Goal: Transaction & Acquisition: Purchase product/service

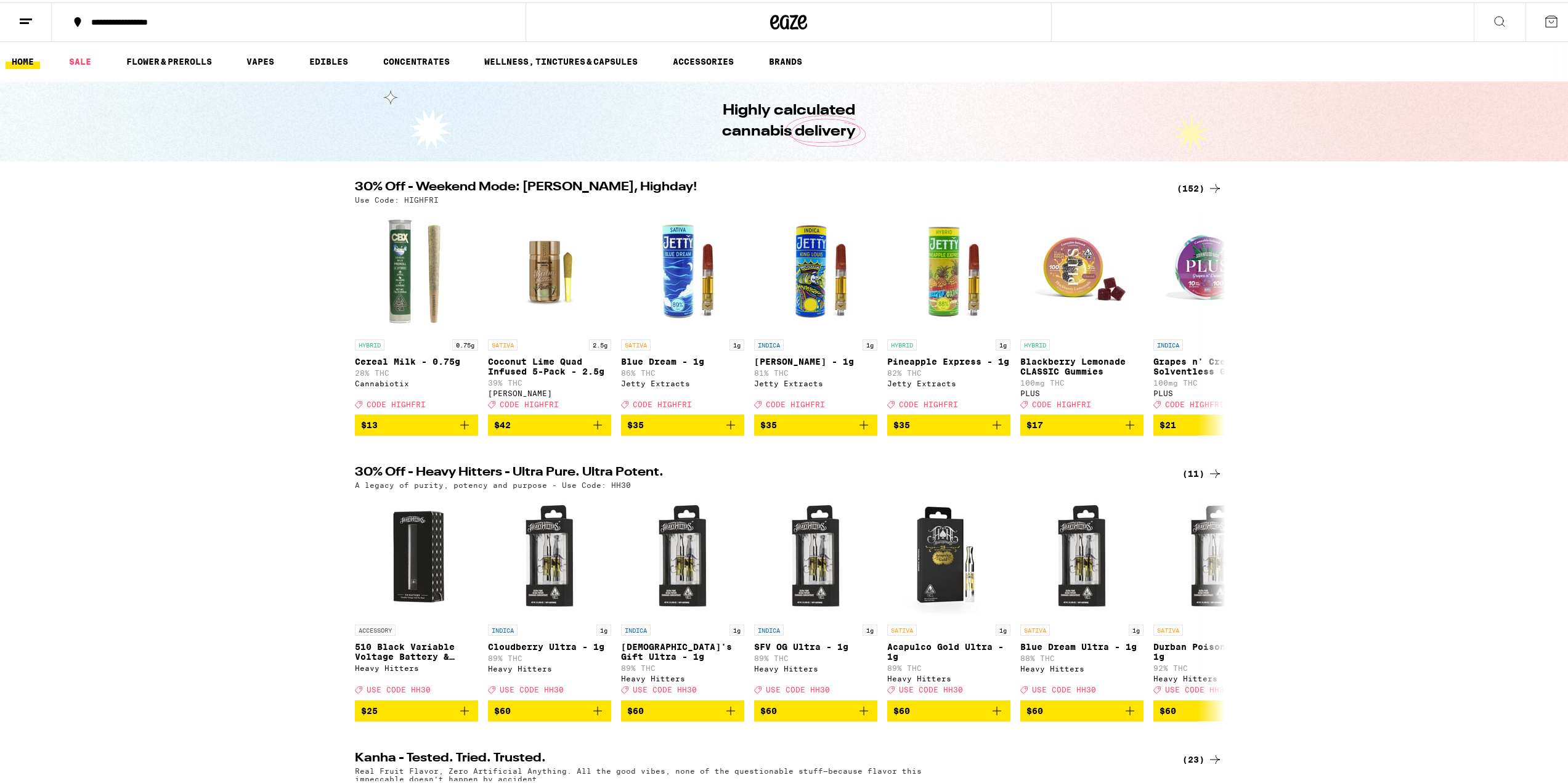
click at [1216, 181] on icon at bounding box center [1215, 186] width 15 height 15
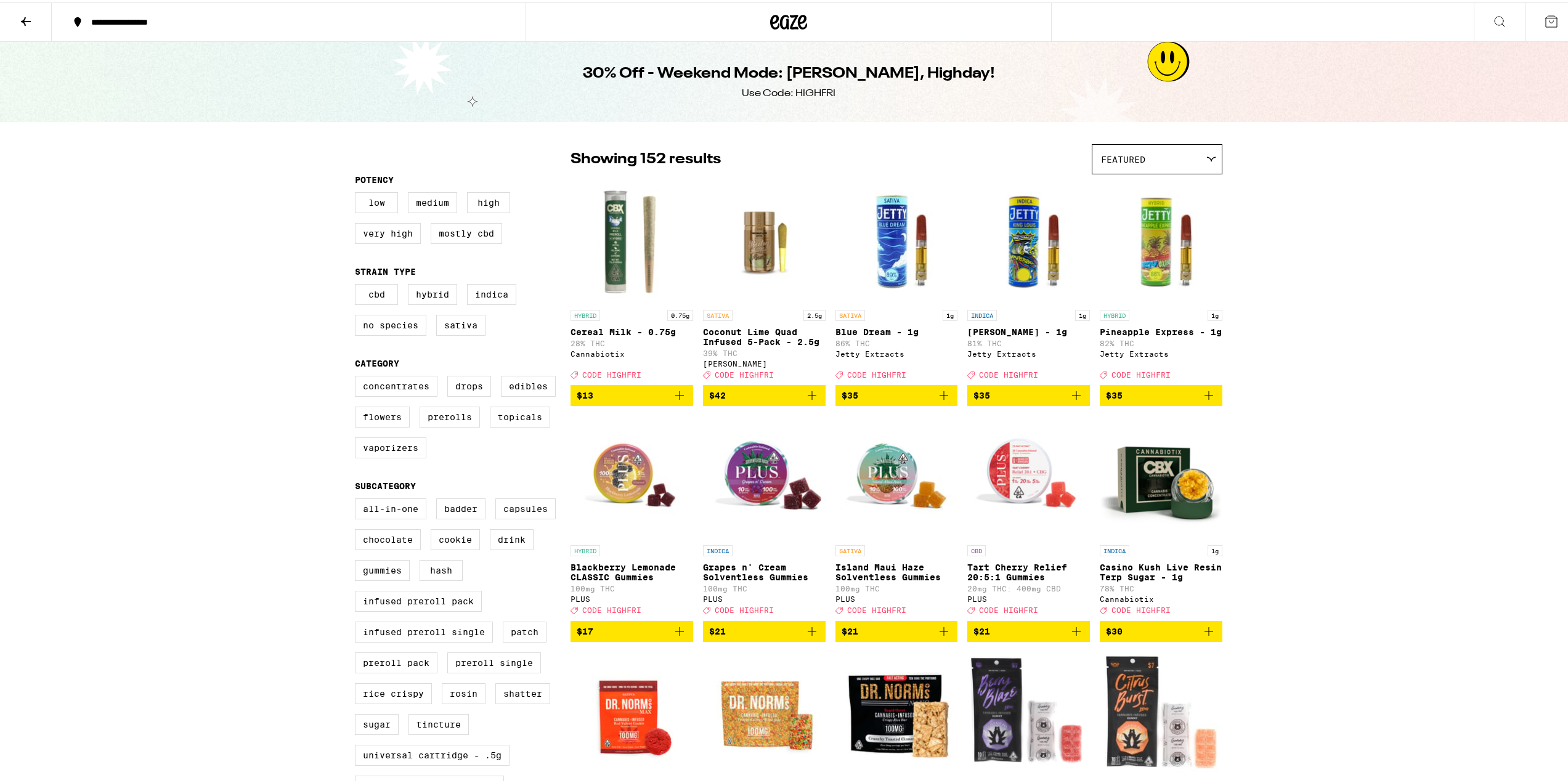
click at [869, 636] on span "$21" at bounding box center [897, 629] width 110 height 15
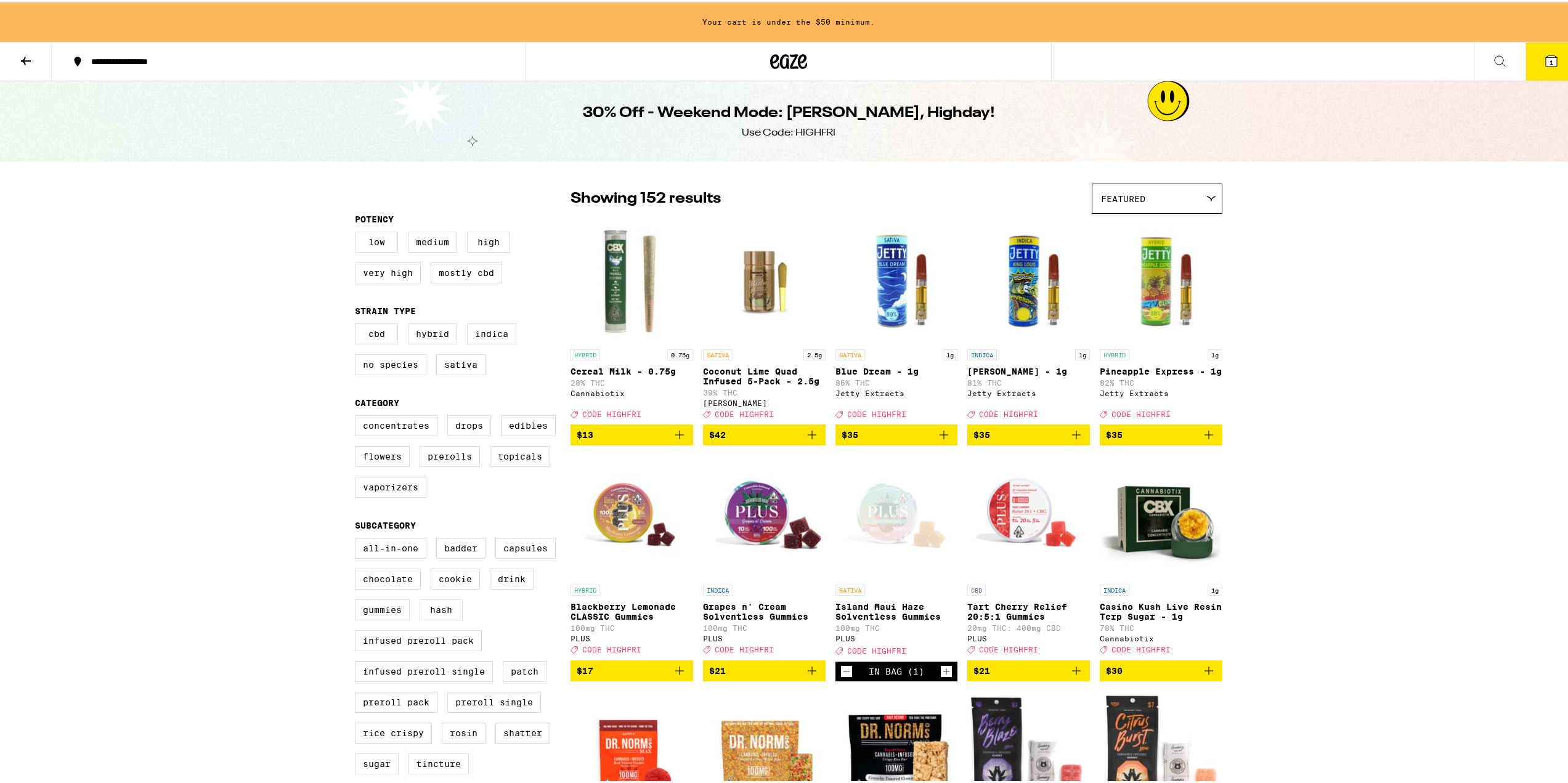
click at [945, 676] on icon "Increment" at bounding box center [946, 669] width 11 height 15
click at [810, 676] on icon "Add to bag" at bounding box center [812, 668] width 15 height 15
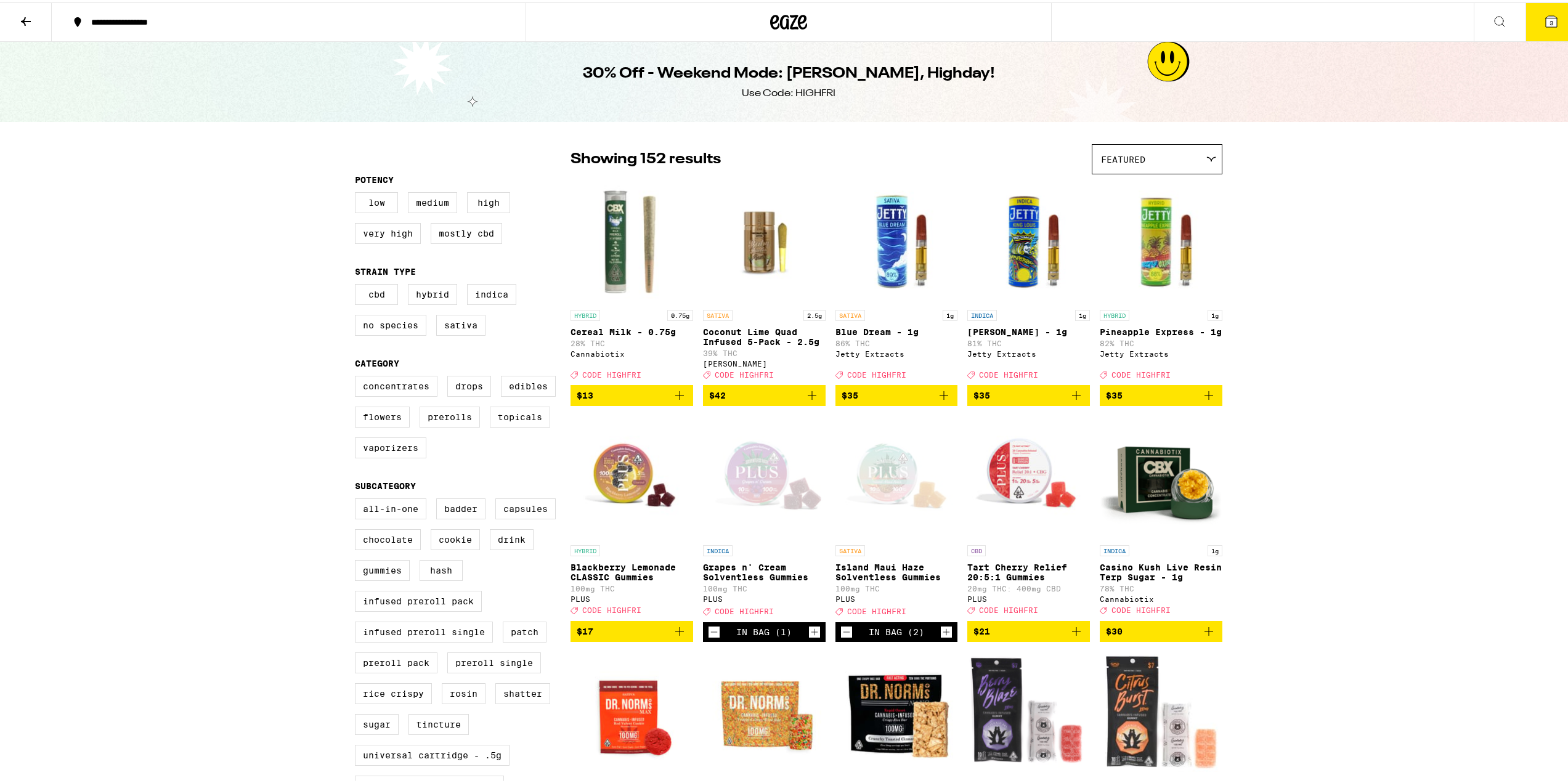
click at [1547, 14] on icon at bounding box center [1551, 19] width 15 height 15
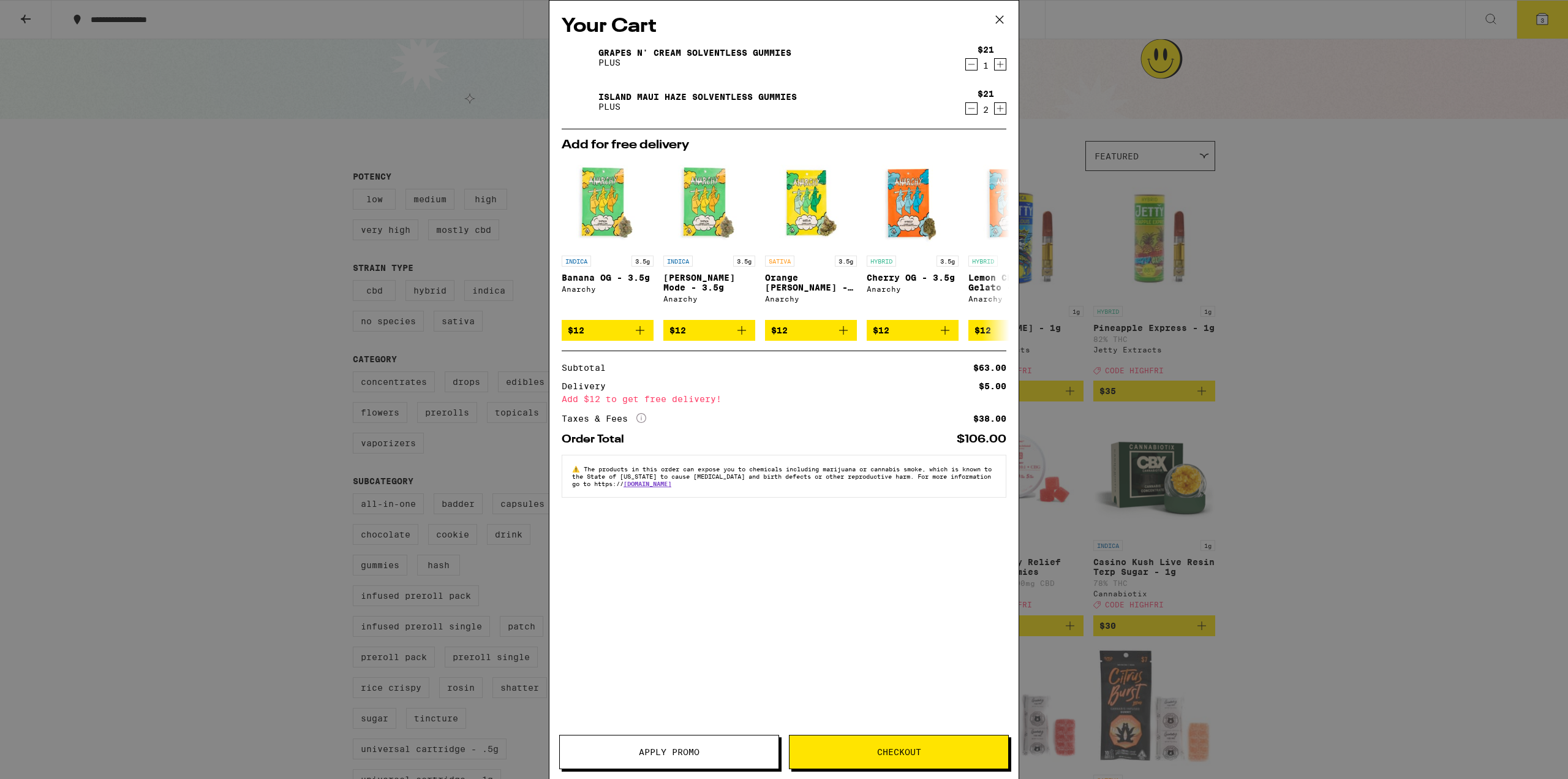
click at [975, 69] on icon "Decrement" at bounding box center [971, 65] width 11 height 15
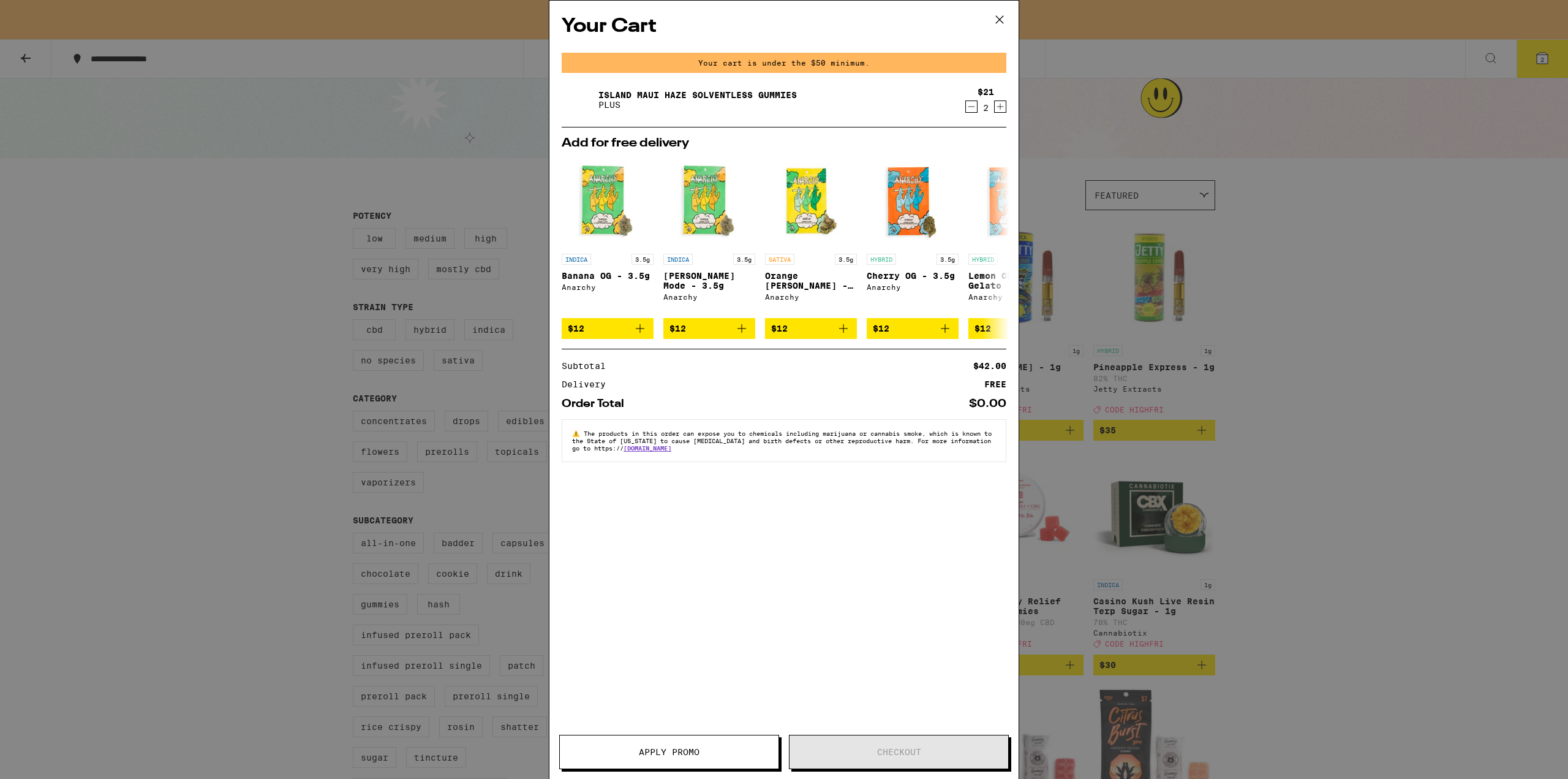
click at [1002, 20] on icon at bounding box center [1000, 20] width 18 height 18
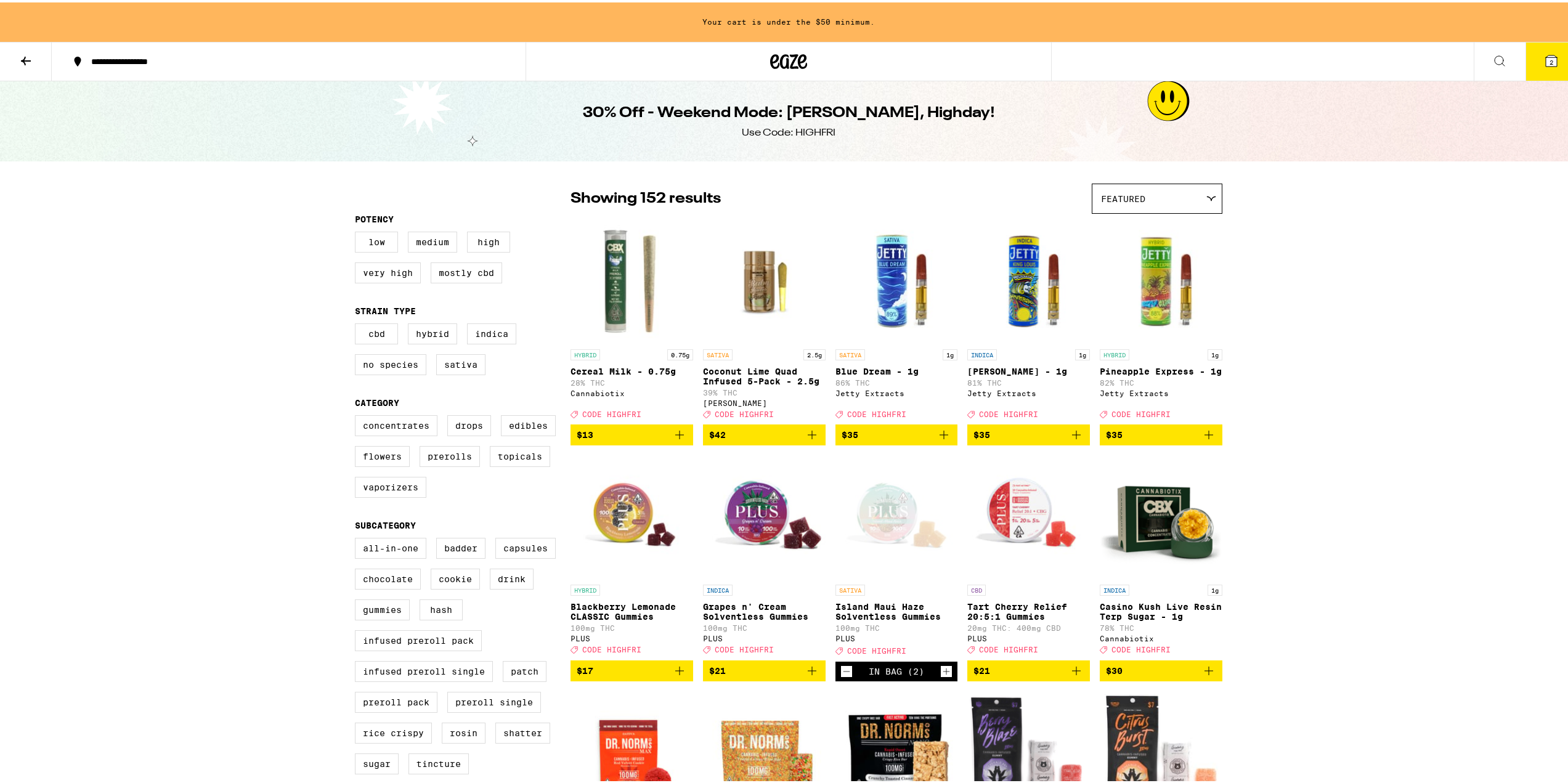
click at [1154, 195] on div "Featured" at bounding box center [1157, 196] width 129 height 29
click at [397, 462] on label "Flowers" at bounding box center [382, 454] width 55 height 21
click at [358, 415] on input "Flowers" at bounding box center [358, 414] width 1 height 1
checkbox input "true"
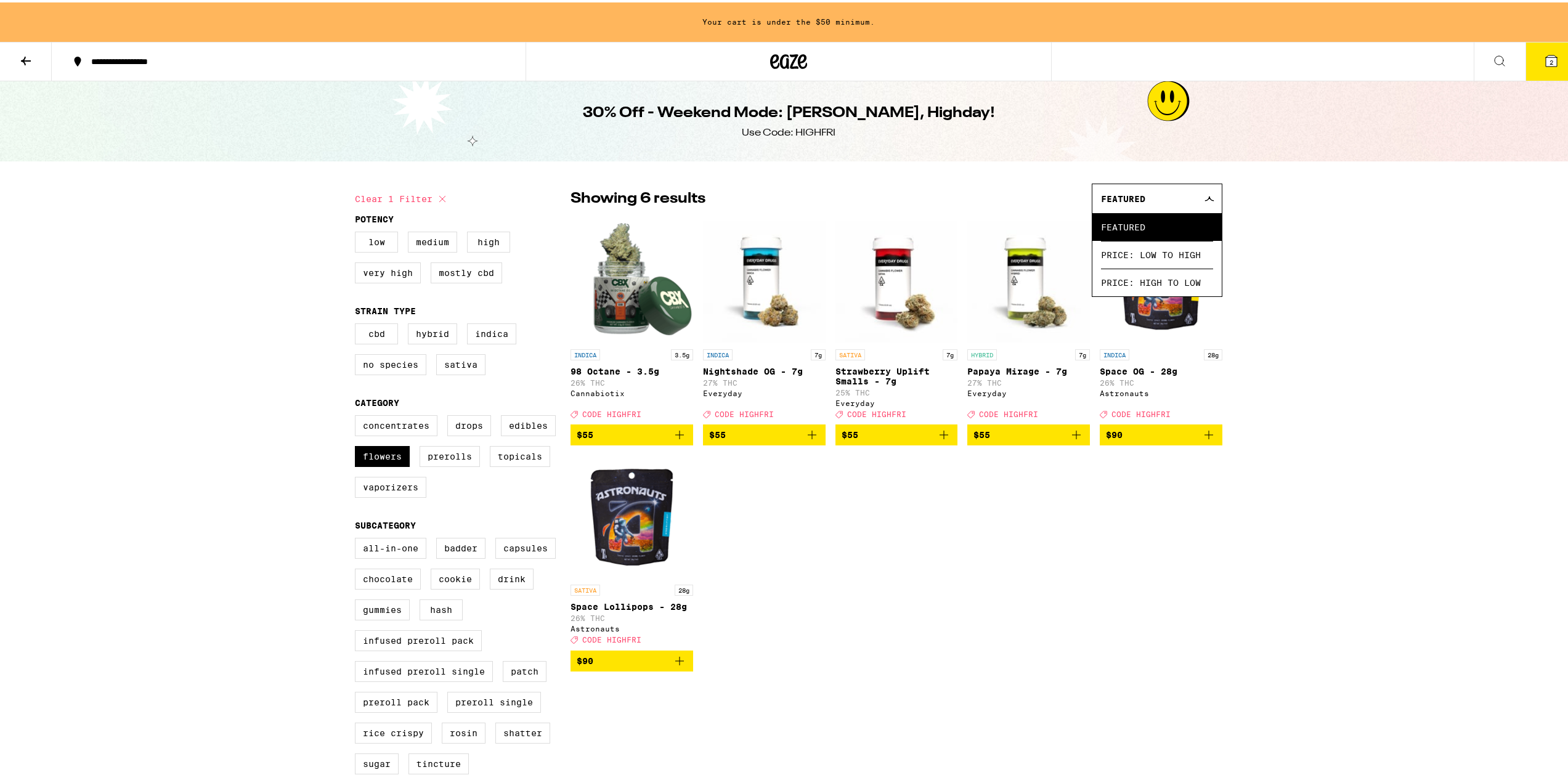
click at [1095, 625] on div "INDICA 3.5g 98 Octane - 3.5g 26% THC Cannabiotix Deal Created with Sketch. CODE…" at bounding box center [897, 443] width 652 height 451
click at [1371, 168] on div "**********" at bounding box center [789, 754] width 1577 height 1509
click at [1550, 56] on span "2" at bounding box center [1551, 60] width 4 height 8
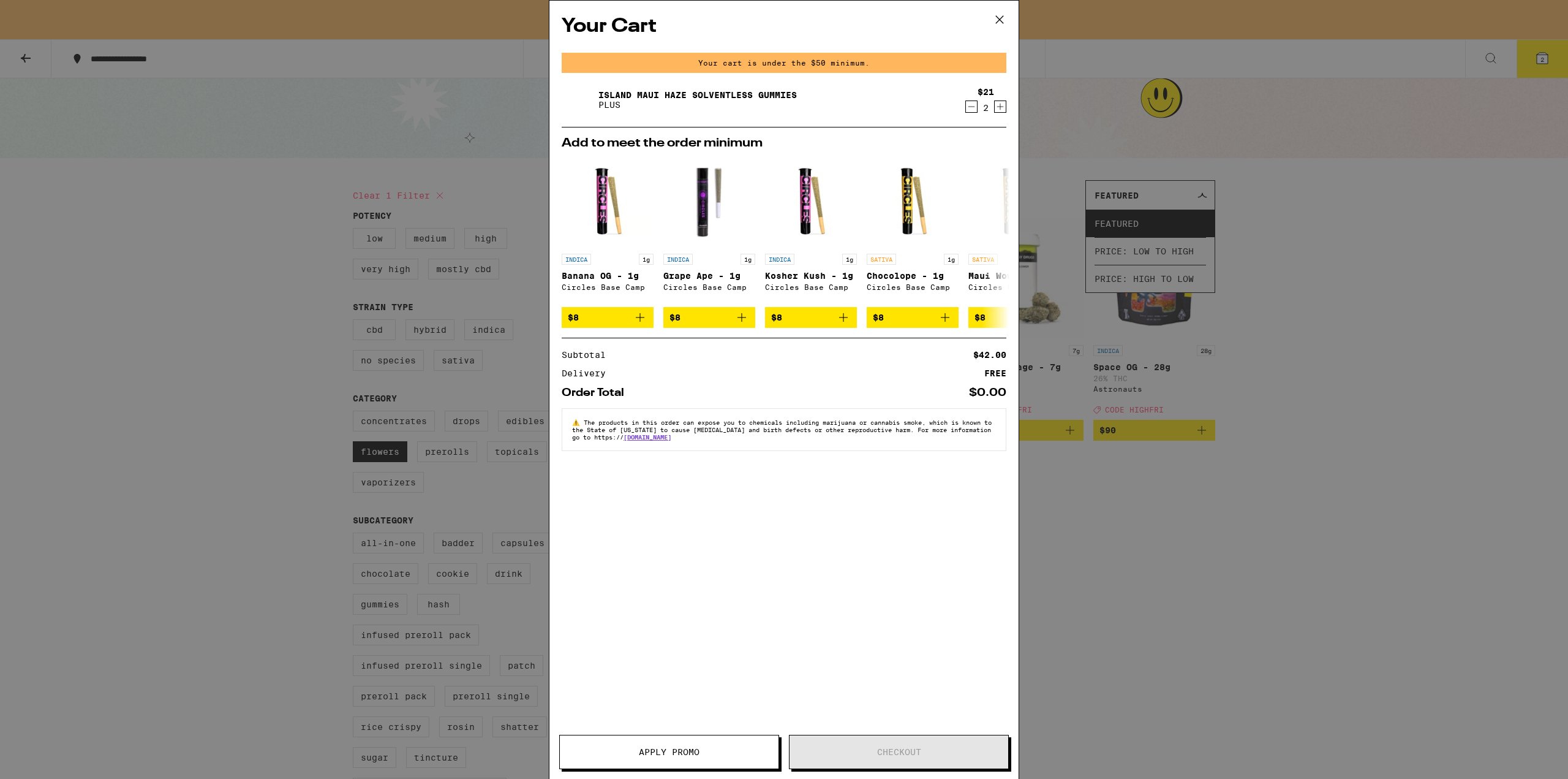
click at [1302, 406] on div "Your Cart Your cart is under the $50 minimum. Island Maui Haze Solventless Gumm…" at bounding box center [784, 390] width 1568 height 779
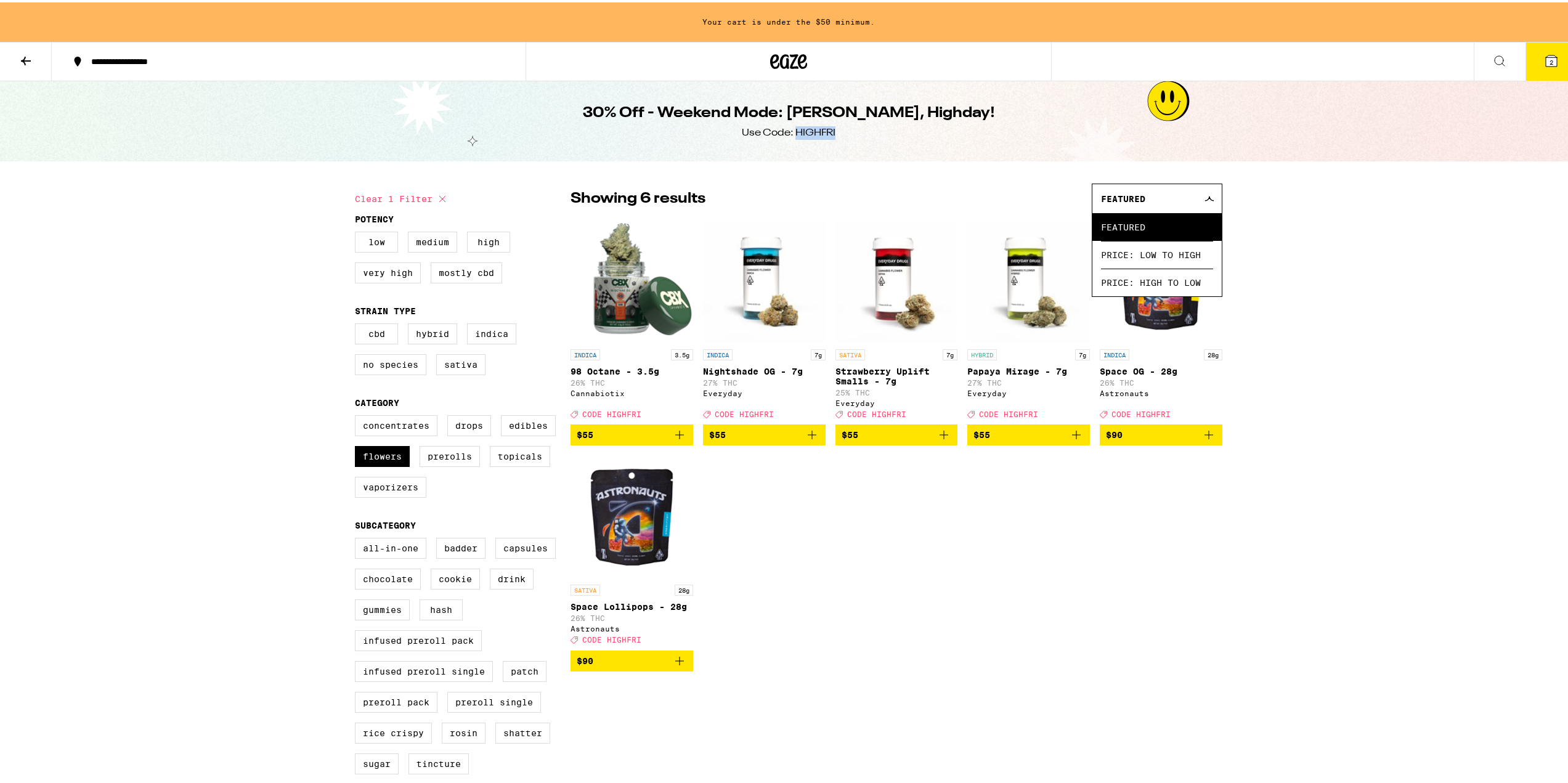
drag, startPoint x: 838, startPoint y: 135, endPoint x: 791, endPoint y: 137, distance: 47.0
click at [791, 137] on div "30% Off - Weekend Mode: [PERSON_NAME], Highday! Use Code: HIGHFRI" at bounding box center [789, 119] width 473 height 80
copy div "HIGHFRI"
click at [919, 587] on div "INDICA 3.5g 98 Octane - 3.5g 26% THC Cannabiotix Deal Created with Sketch. CODE…" at bounding box center [897, 443] width 652 height 451
click at [974, 639] on div "INDICA 3.5g 98 Octane - 3.5g 26% THC Cannabiotix Deal Created with Sketch. CODE…" at bounding box center [897, 443] width 652 height 451
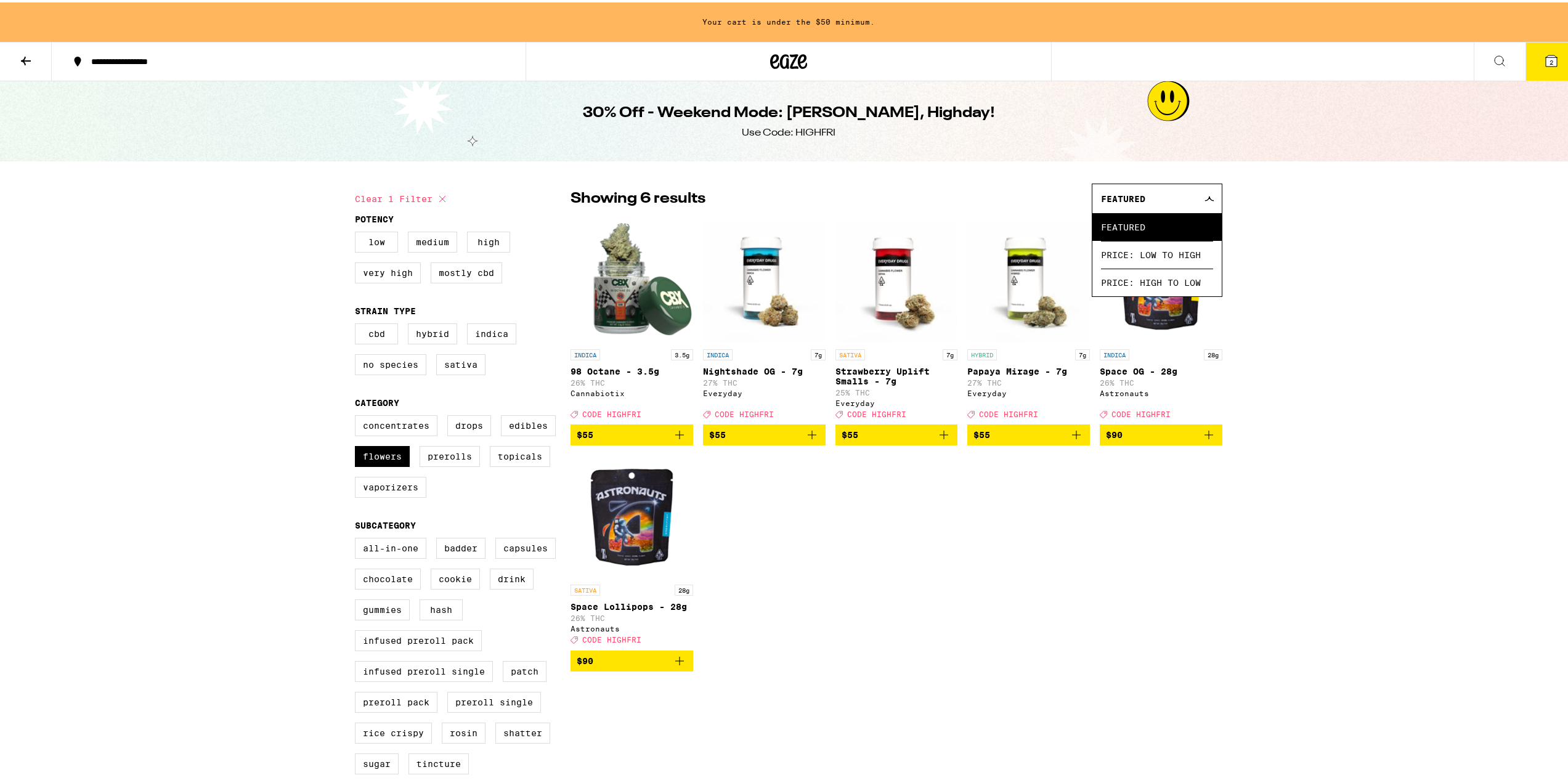
click at [1359, 413] on div "**********" at bounding box center [789, 754] width 1577 height 1509
click at [25, 57] on icon at bounding box center [26, 58] width 10 height 8
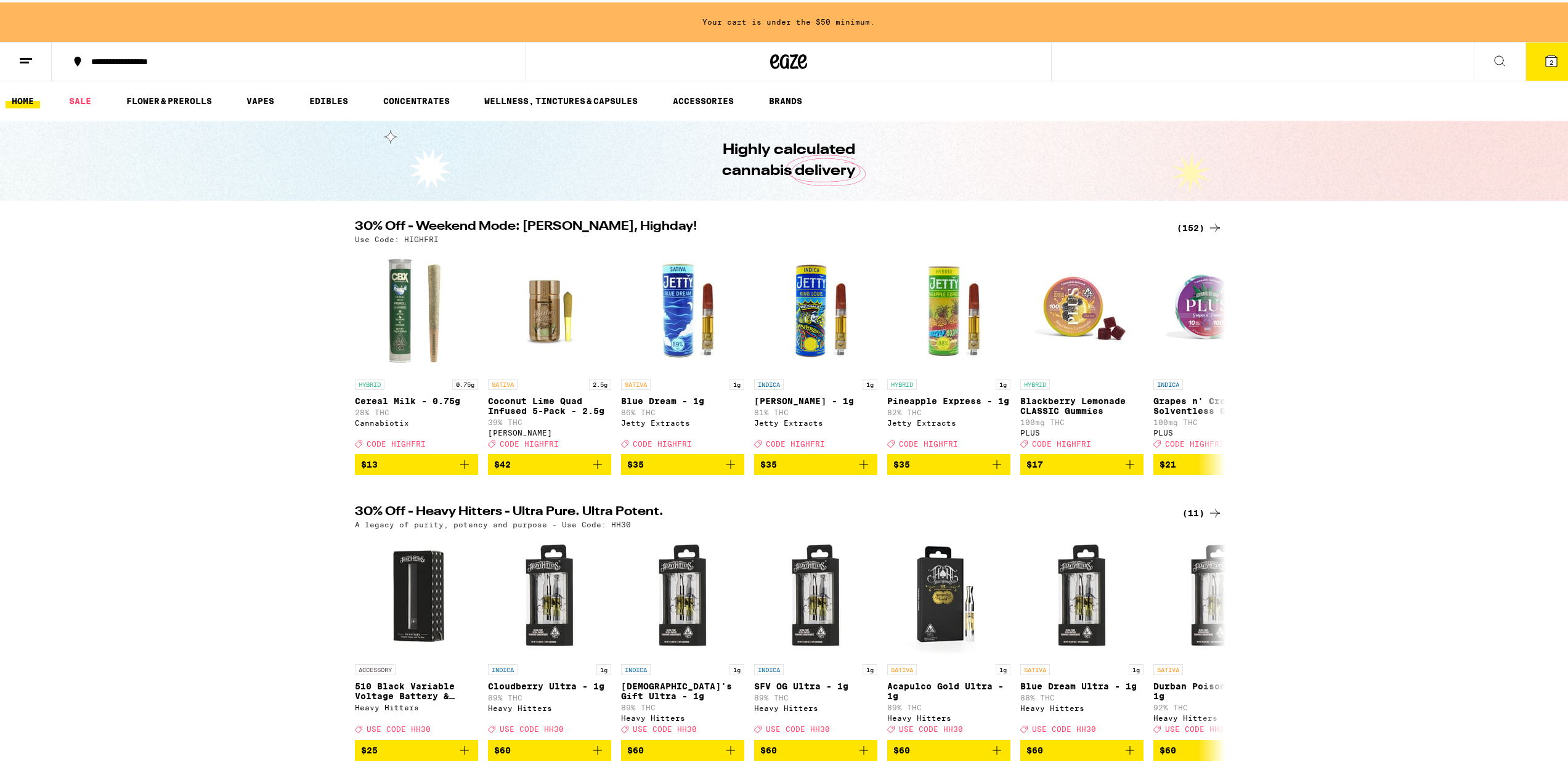
click at [1213, 221] on icon at bounding box center [1215, 225] width 15 height 15
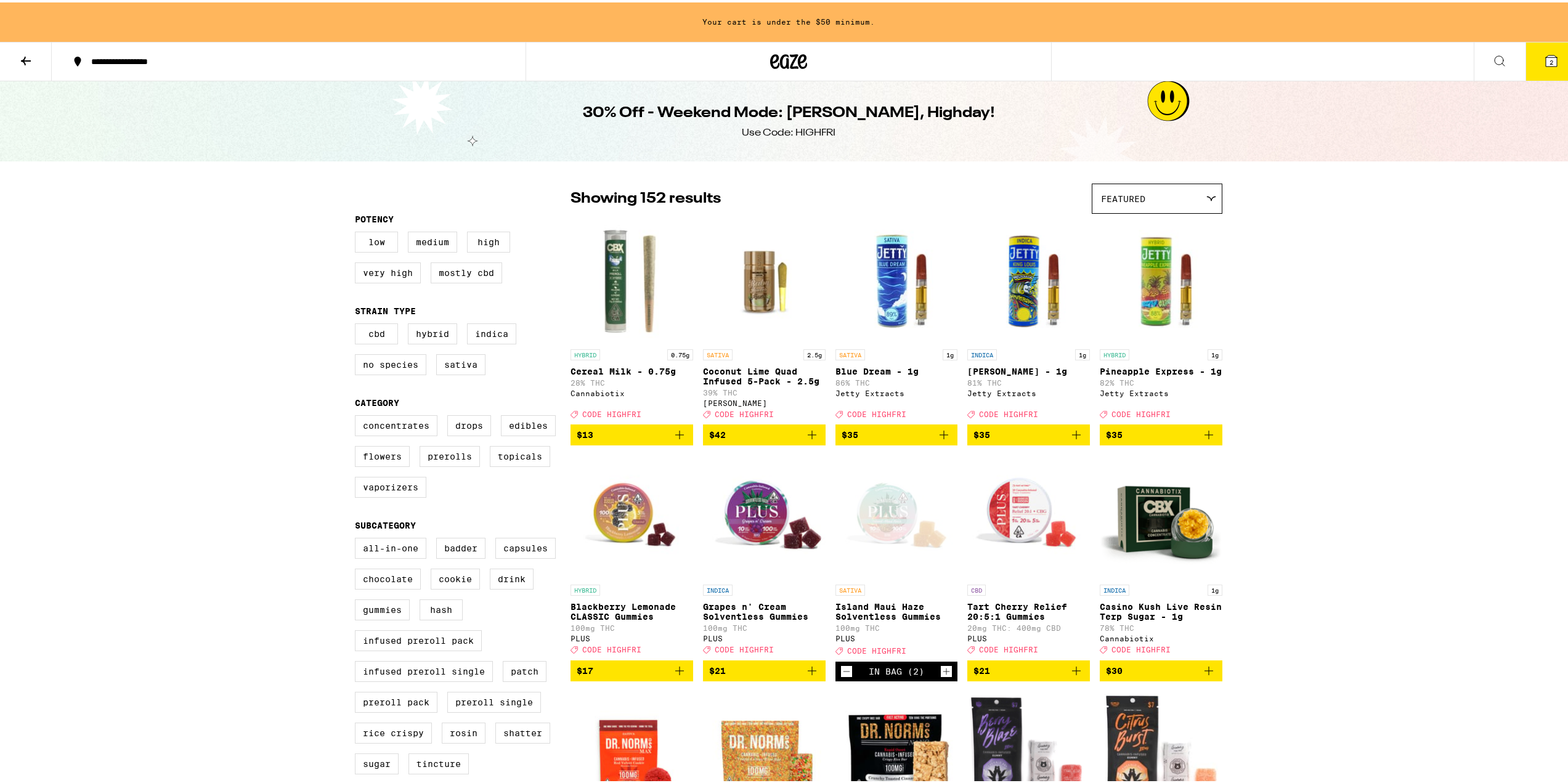
click at [807, 673] on icon "Add to bag" at bounding box center [811, 668] width 8 height 8
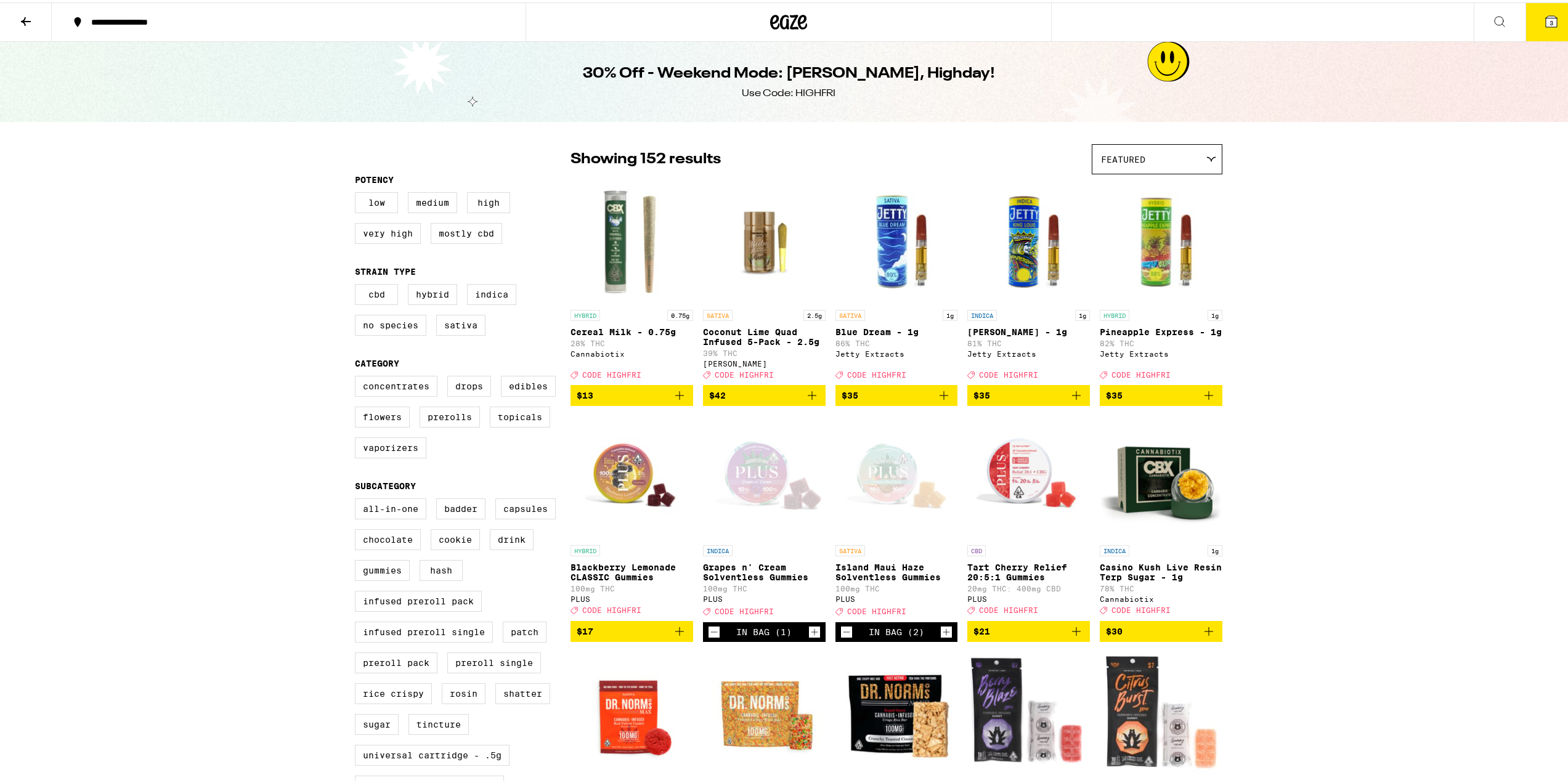
click at [1550, 18] on span "3" at bounding box center [1551, 20] width 4 height 8
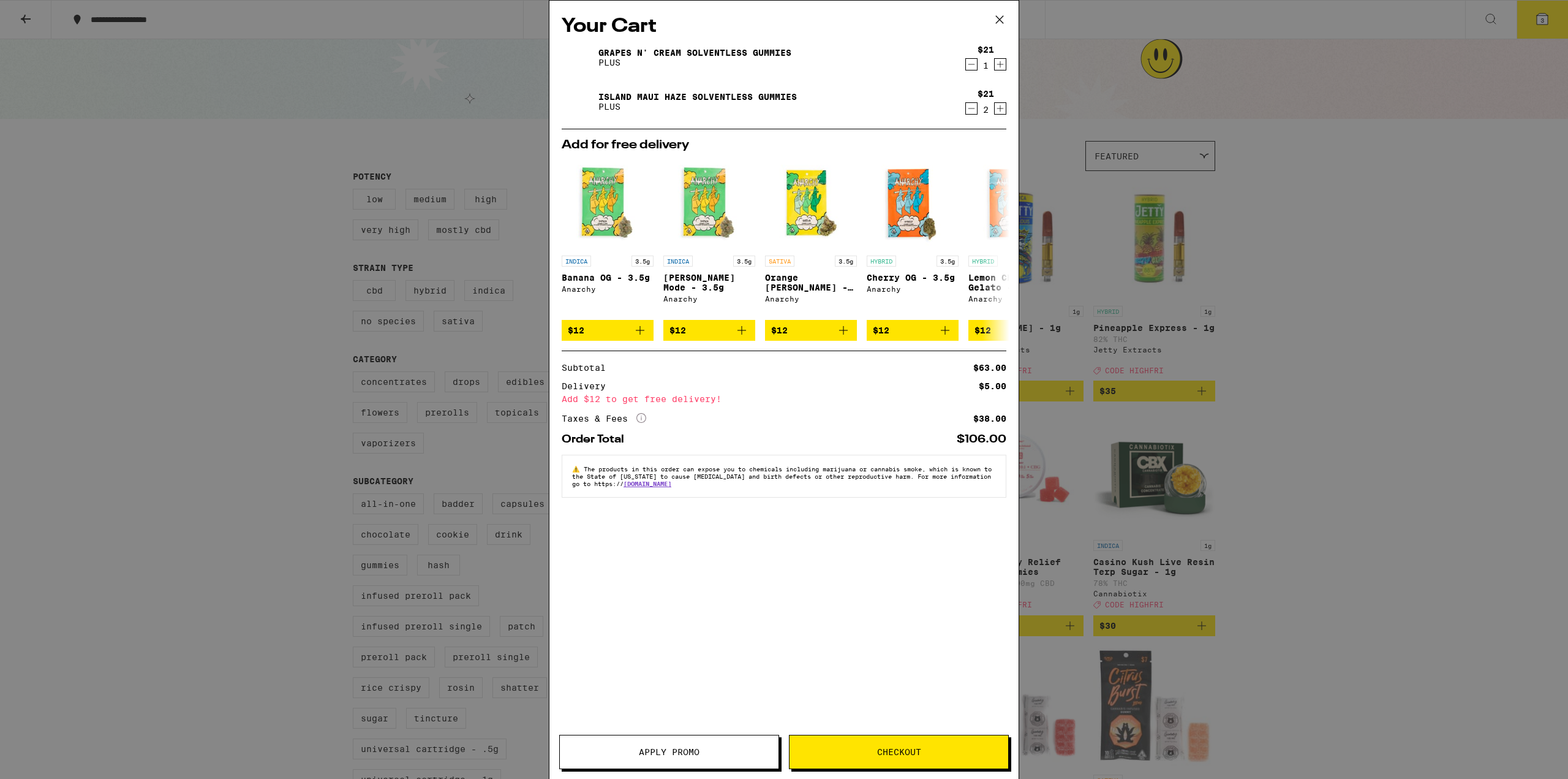
click at [944, 750] on span "Checkout" at bounding box center [898, 751] width 219 height 8
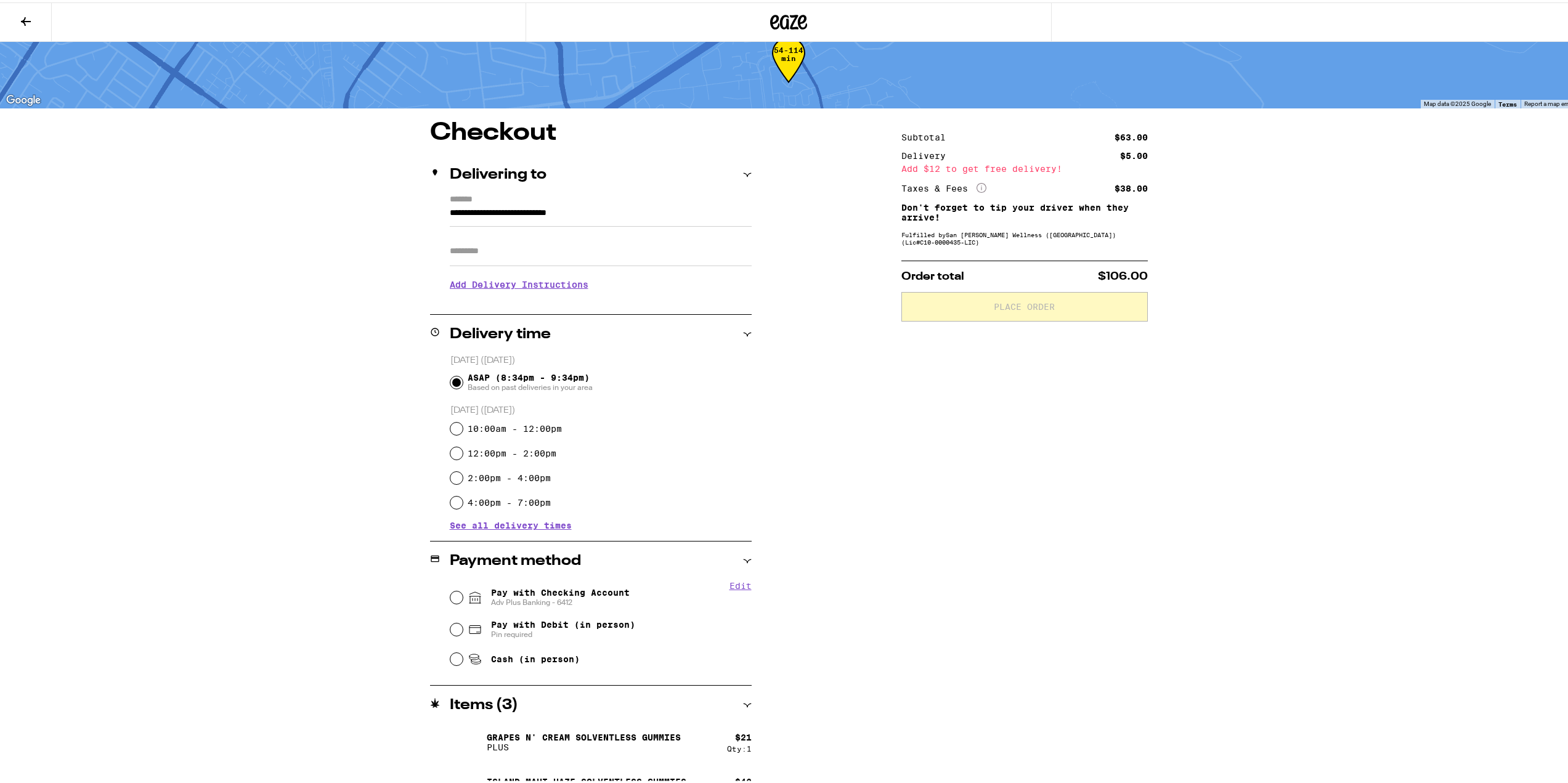
scroll to position [60, 0]
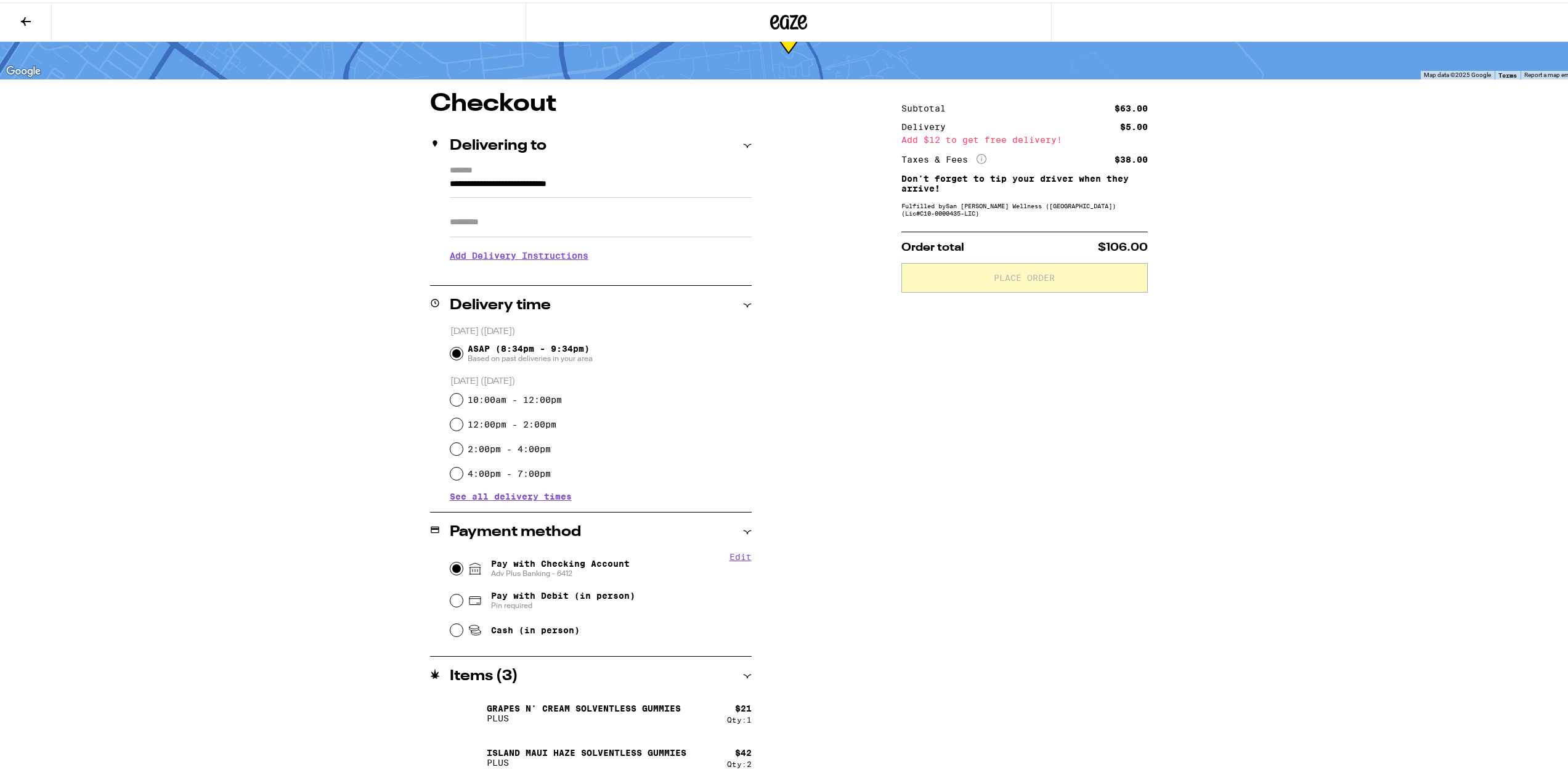
click at [452, 566] on input "Pay with Checking Account Adv Plus Banking - 6412" at bounding box center [457, 566] width 12 height 12
radio input "true"
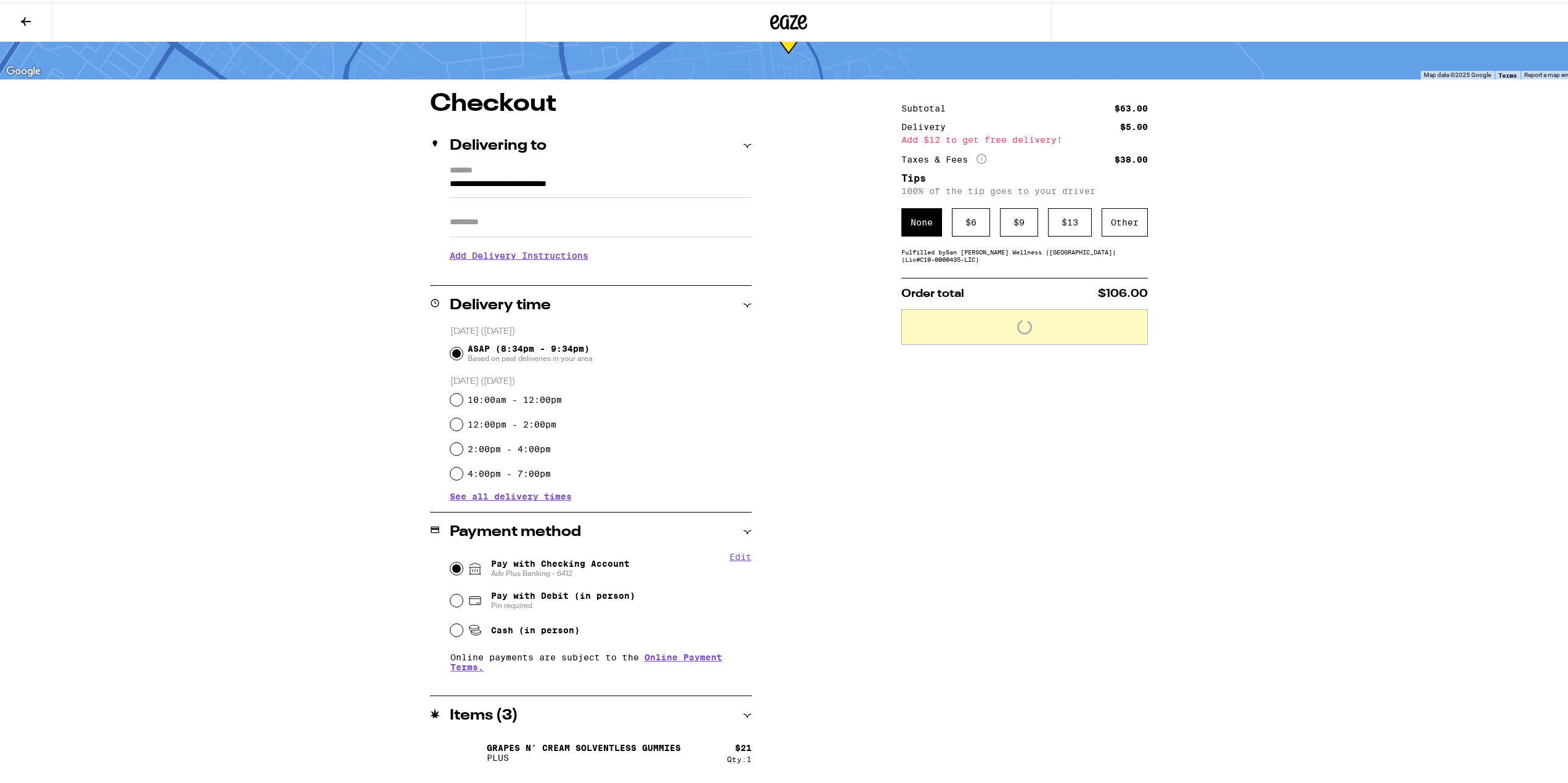
click at [452, 566] on input "Pay with Checking Account Adv Plus Banking - 6412" at bounding box center [457, 566] width 12 height 12
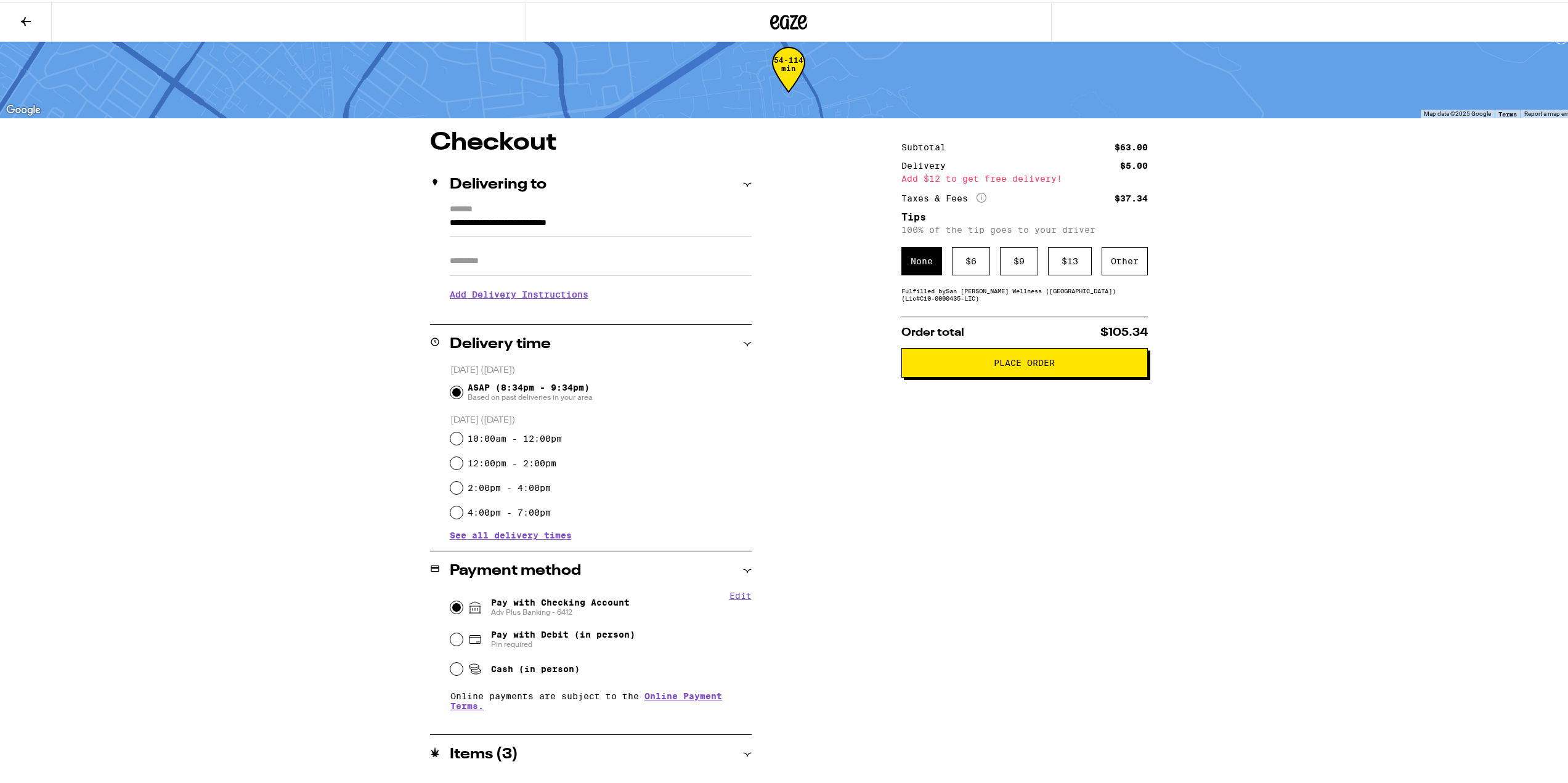
scroll to position [0, 0]
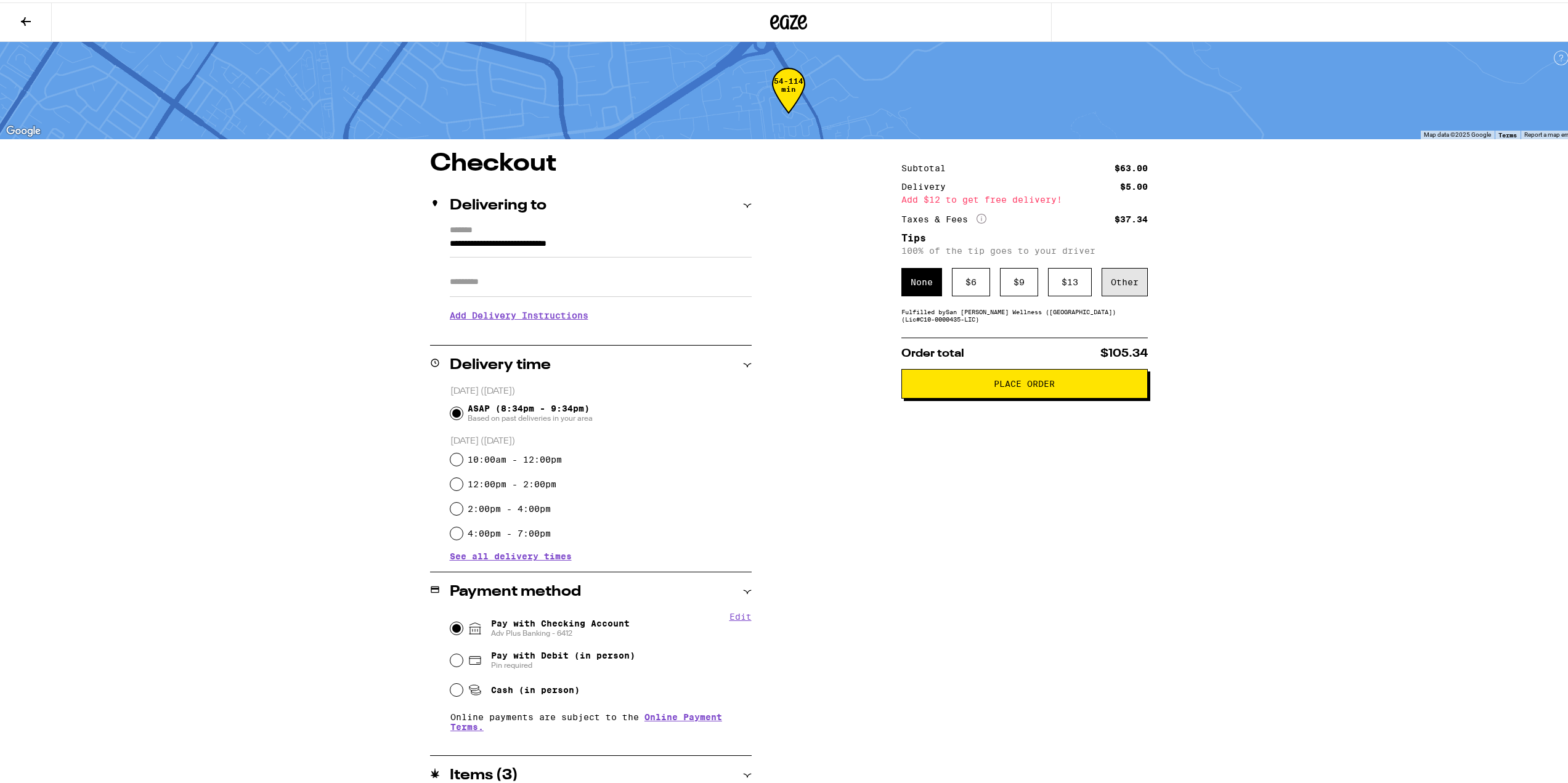
click at [1112, 283] on div "Other" at bounding box center [1124, 279] width 46 height 28
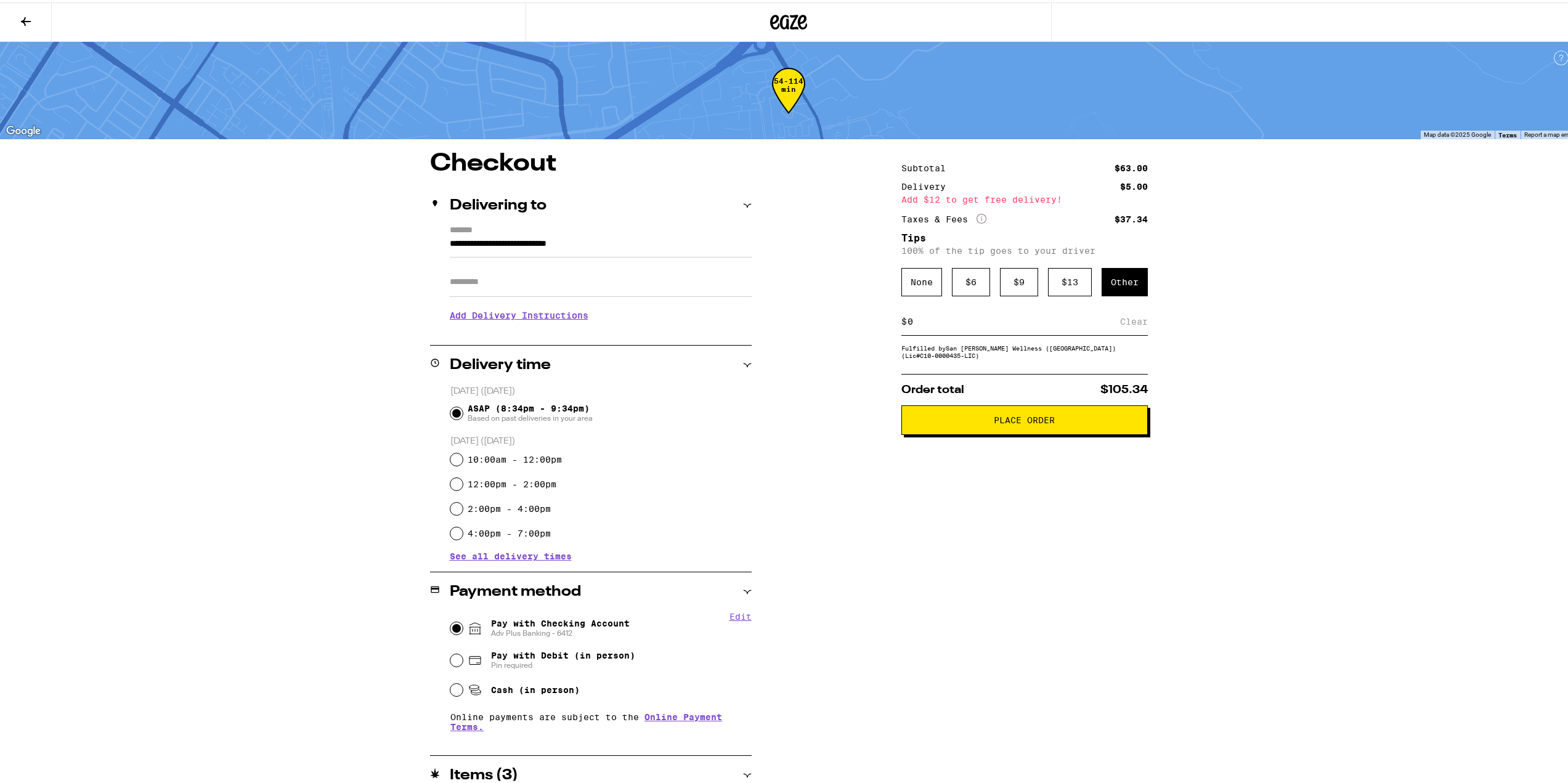
click at [961, 324] on input at bounding box center [1014, 319] width 213 height 11
type input "5"
click at [848, 458] on div "**********" at bounding box center [789, 515] width 888 height 733
click at [931, 330] on div "$ 5 Save" at bounding box center [1024, 319] width 246 height 28
click at [693, 241] on input "**********" at bounding box center [600, 245] width 302 height 21
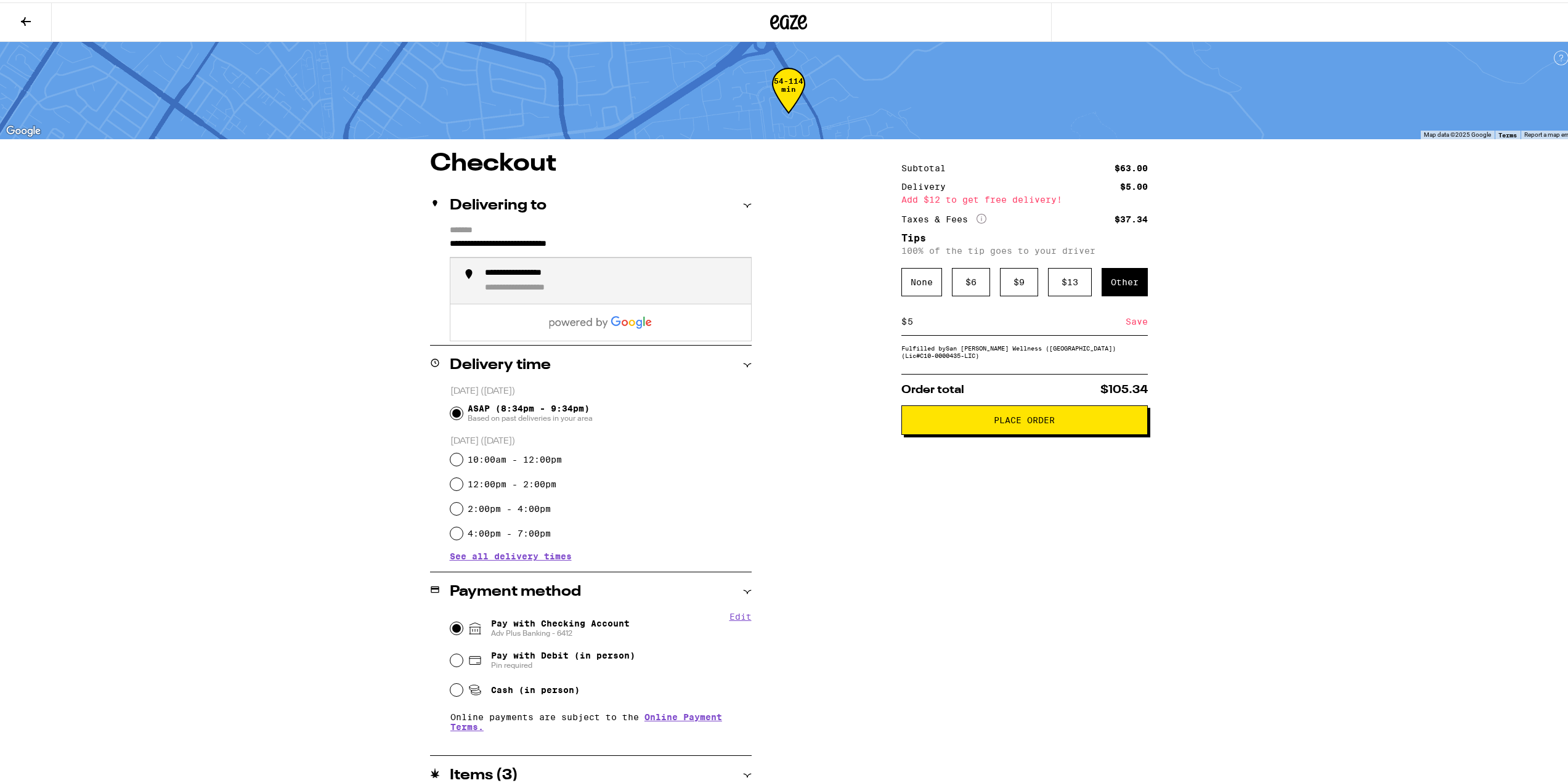
click at [25, 13] on icon at bounding box center [26, 19] width 15 height 15
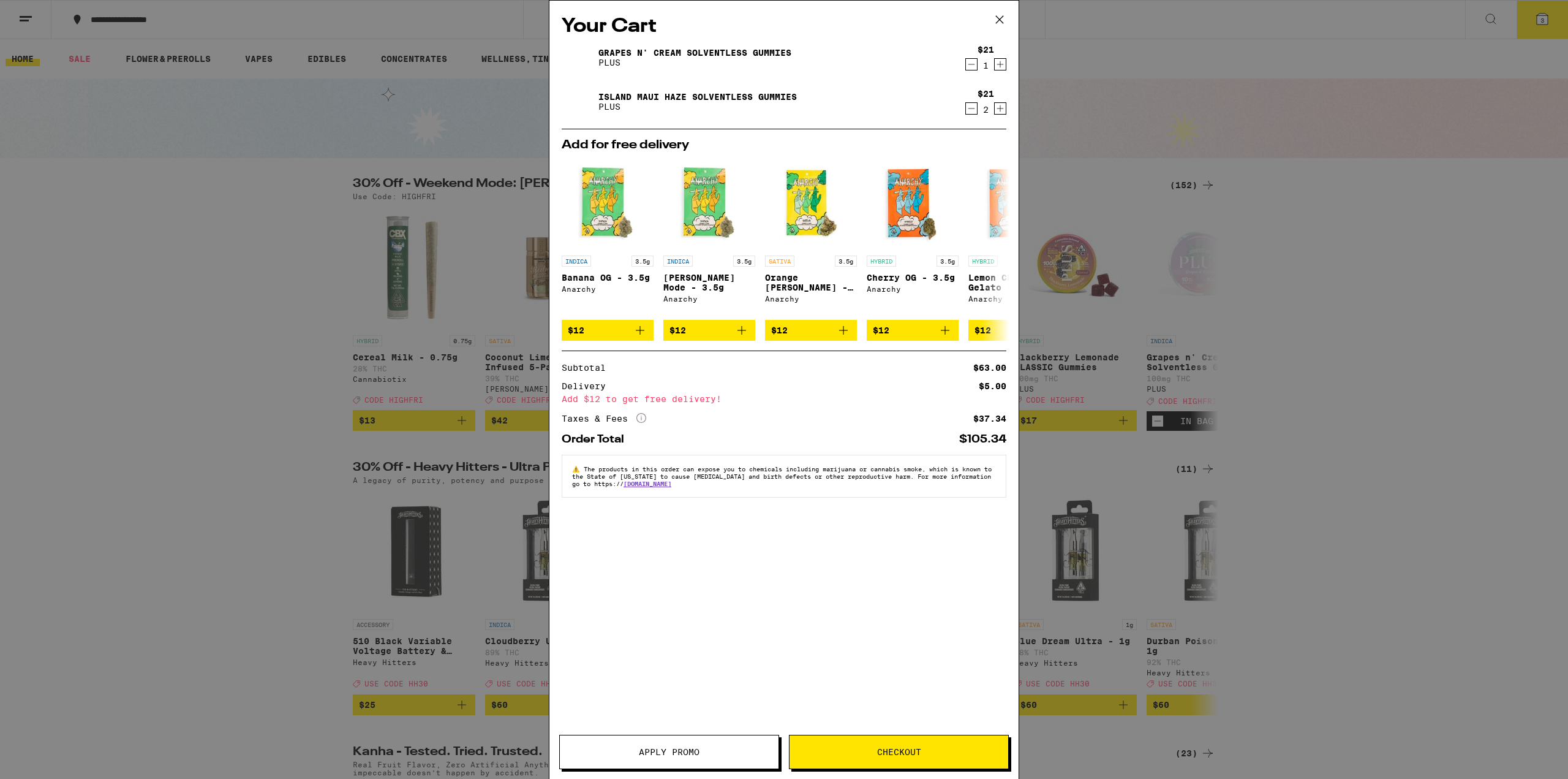
click at [701, 753] on span "Apply Promo" at bounding box center [669, 751] width 219 height 8
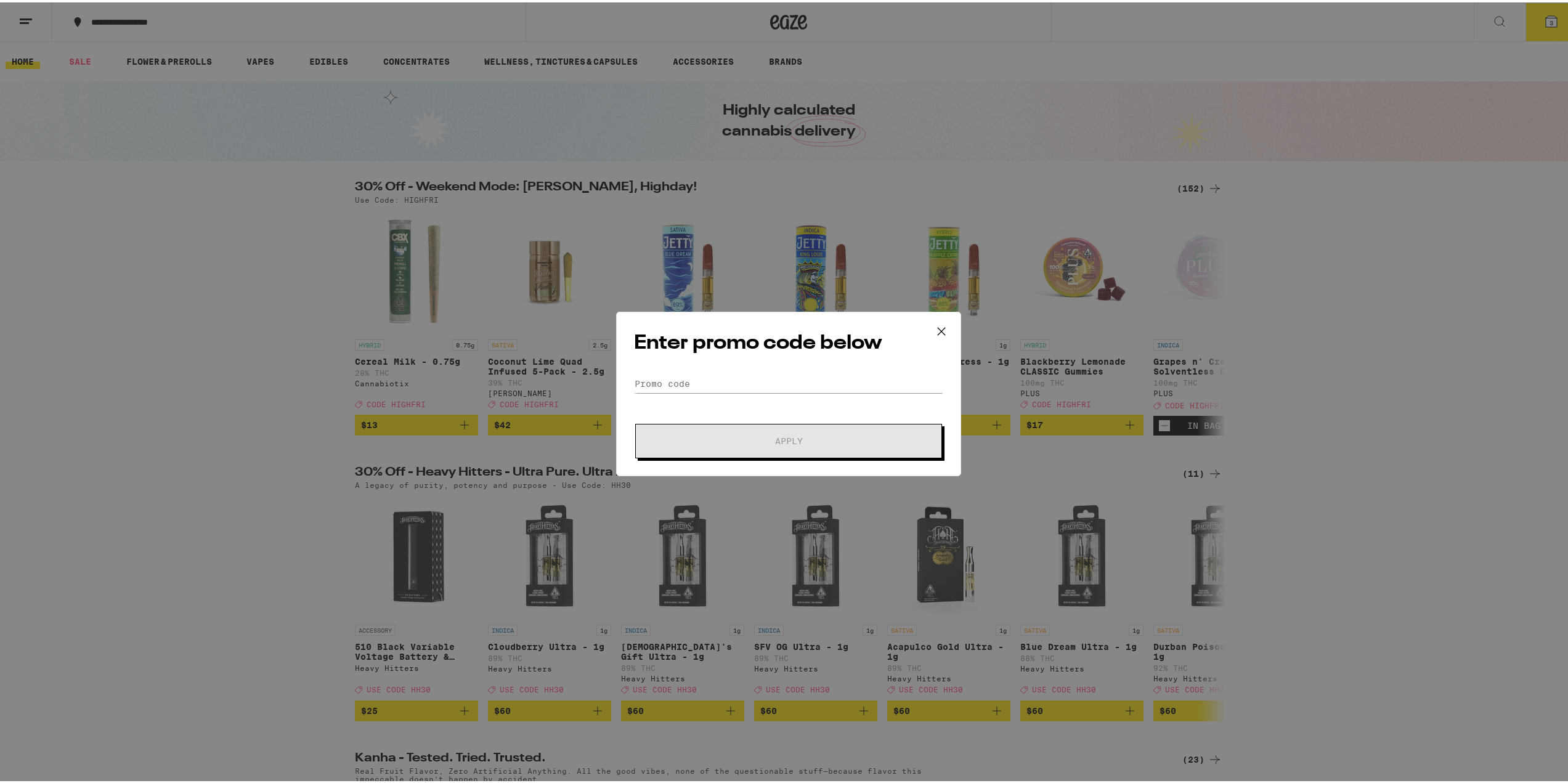
click at [742, 392] on form "Promo Code Apply" at bounding box center [789, 413] width 309 height 84
click at [738, 376] on input "Promo Code" at bounding box center [789, 381] width 309 height 18
paste input "HIGHFRI"
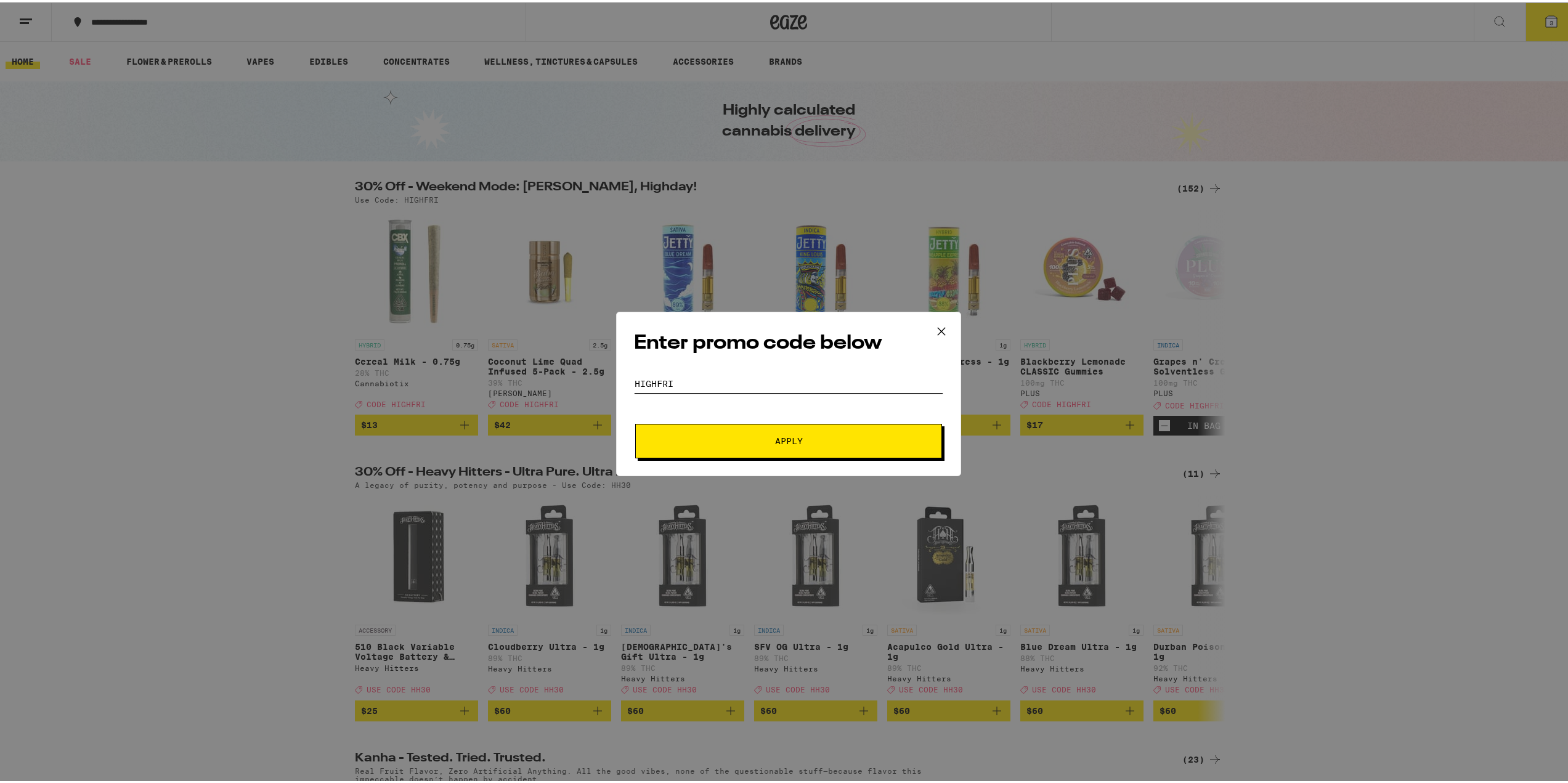
type input "HIGHFRI"
click at [775, 443] on span "Apply" at bounding box center [789, 438] width 28 height 8
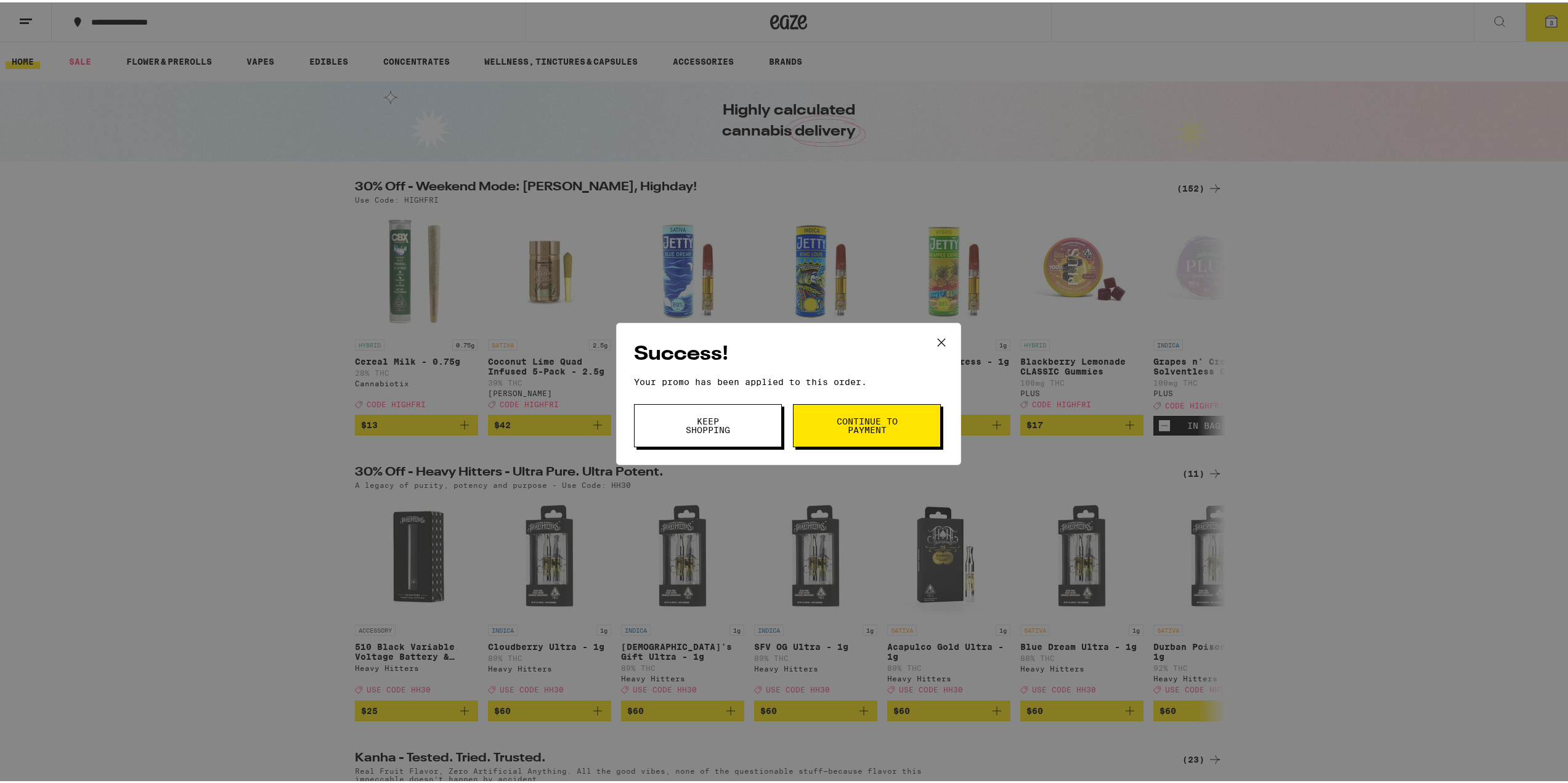
click at [901, 423] on button "Continue to payment" at bounding box center [867, 422] width 148 height 43
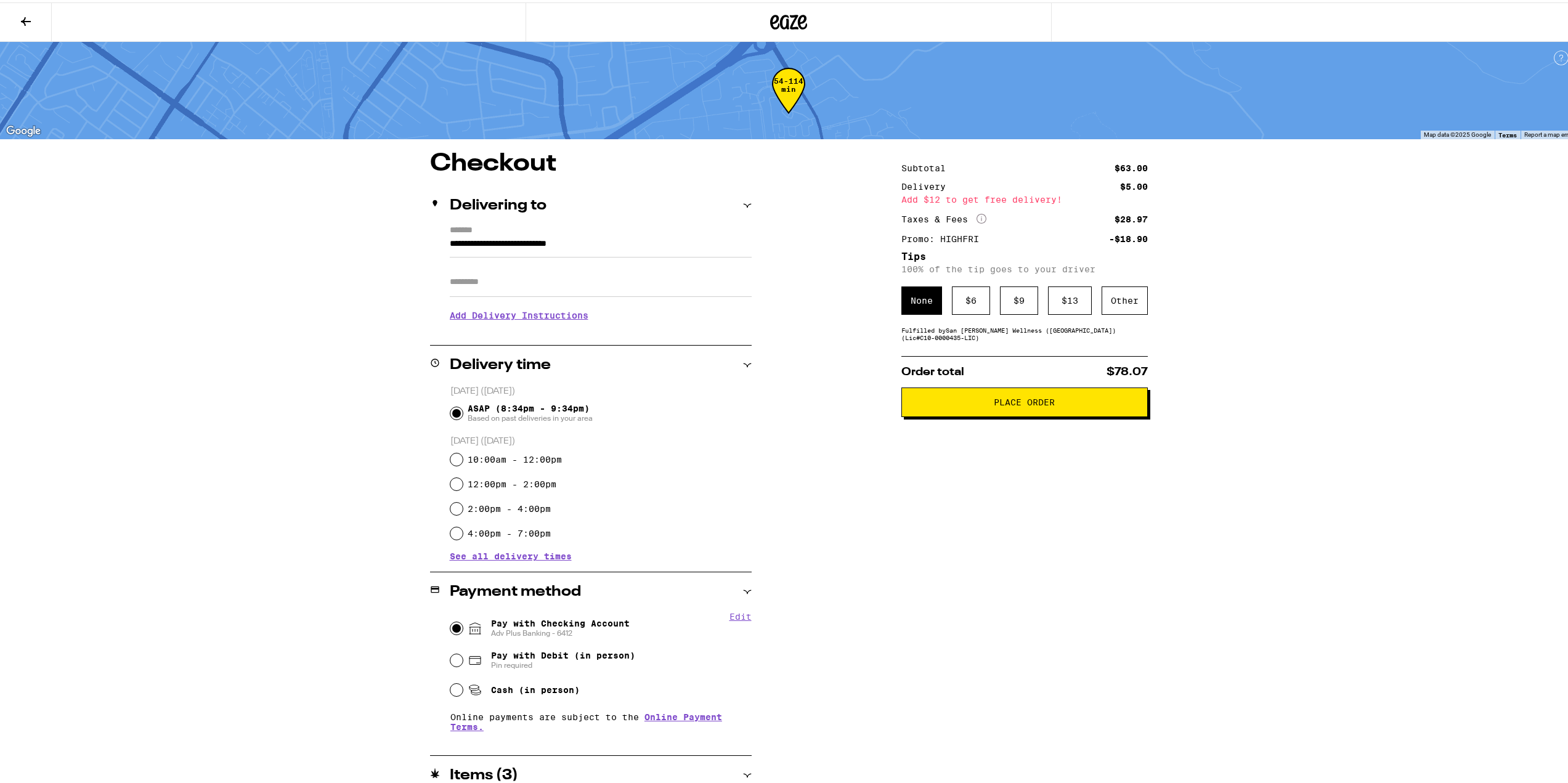
click at [1064, 621] on div "Subtotal $63.00 Delivery $5.00 Add $12 to get free delivery! Taxes & Fees More …" at bounding box center [1024, 515] width 246 height 733
click at [968, 305] on div "$ 6" at bounding box center [971, 298] width 39 height 28
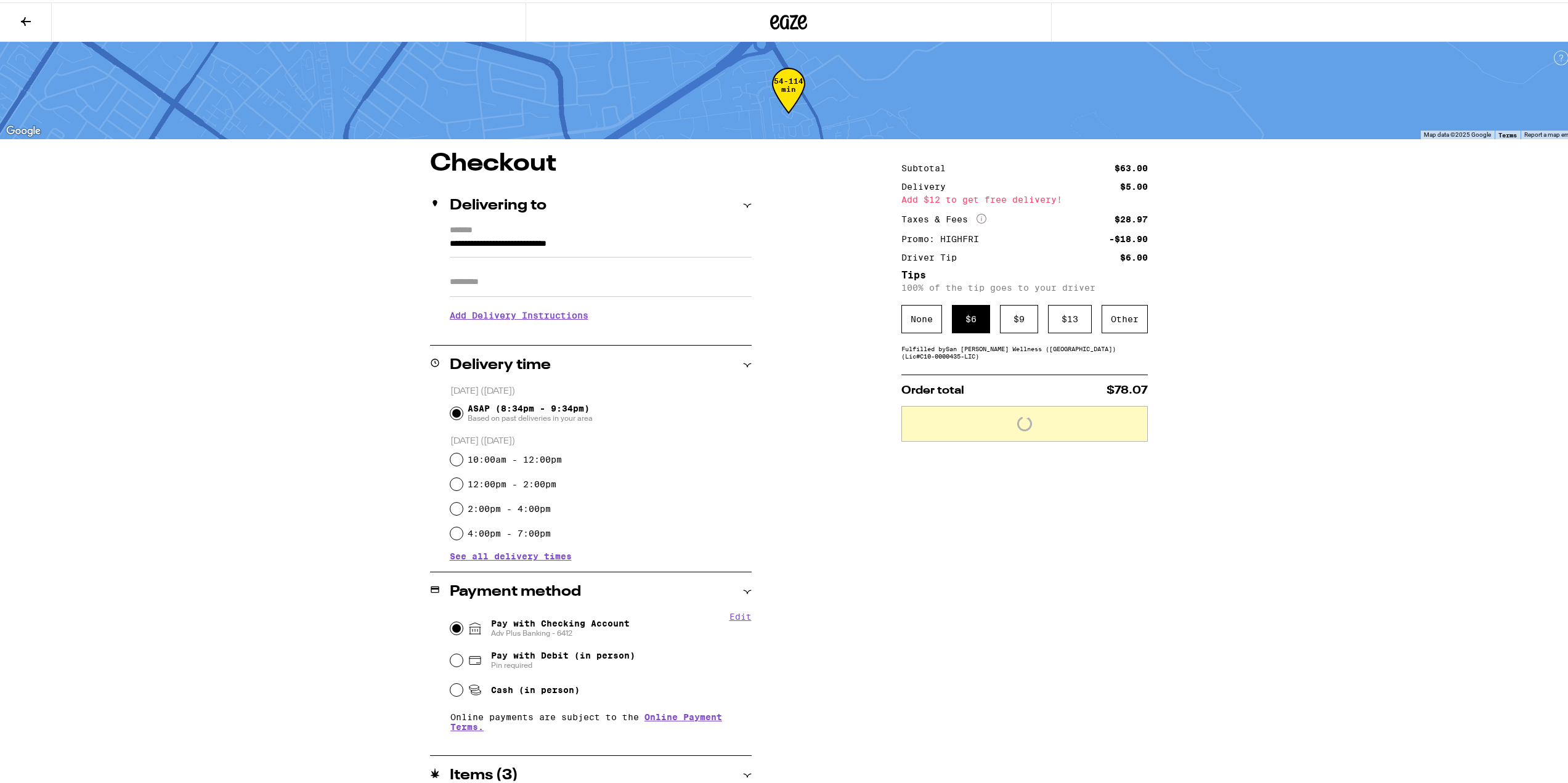
scroll to position [99, 0]
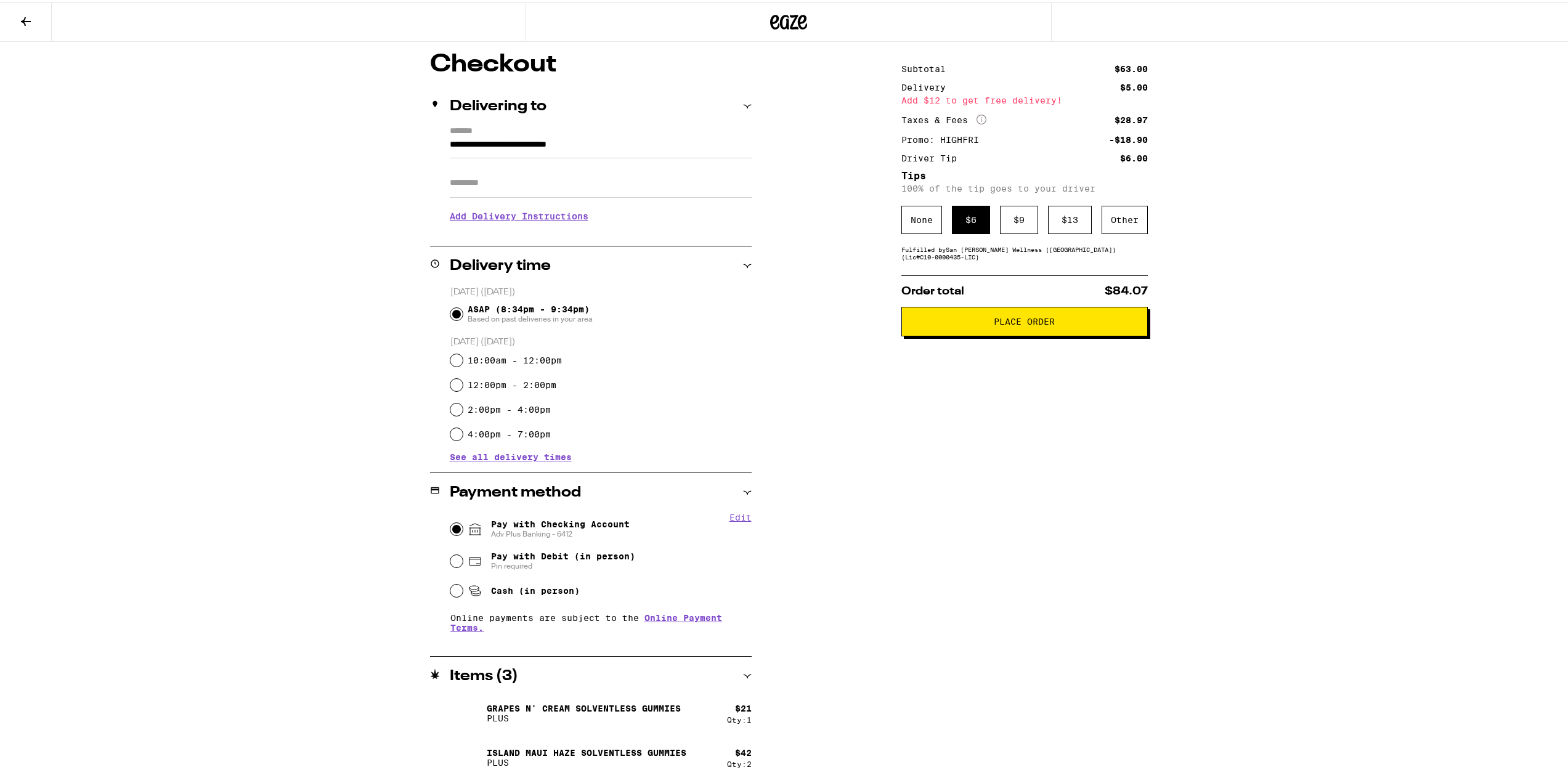
click at [1024, 331] on button "Place Order" at bounding box center [1024, 319] width 246 height 29
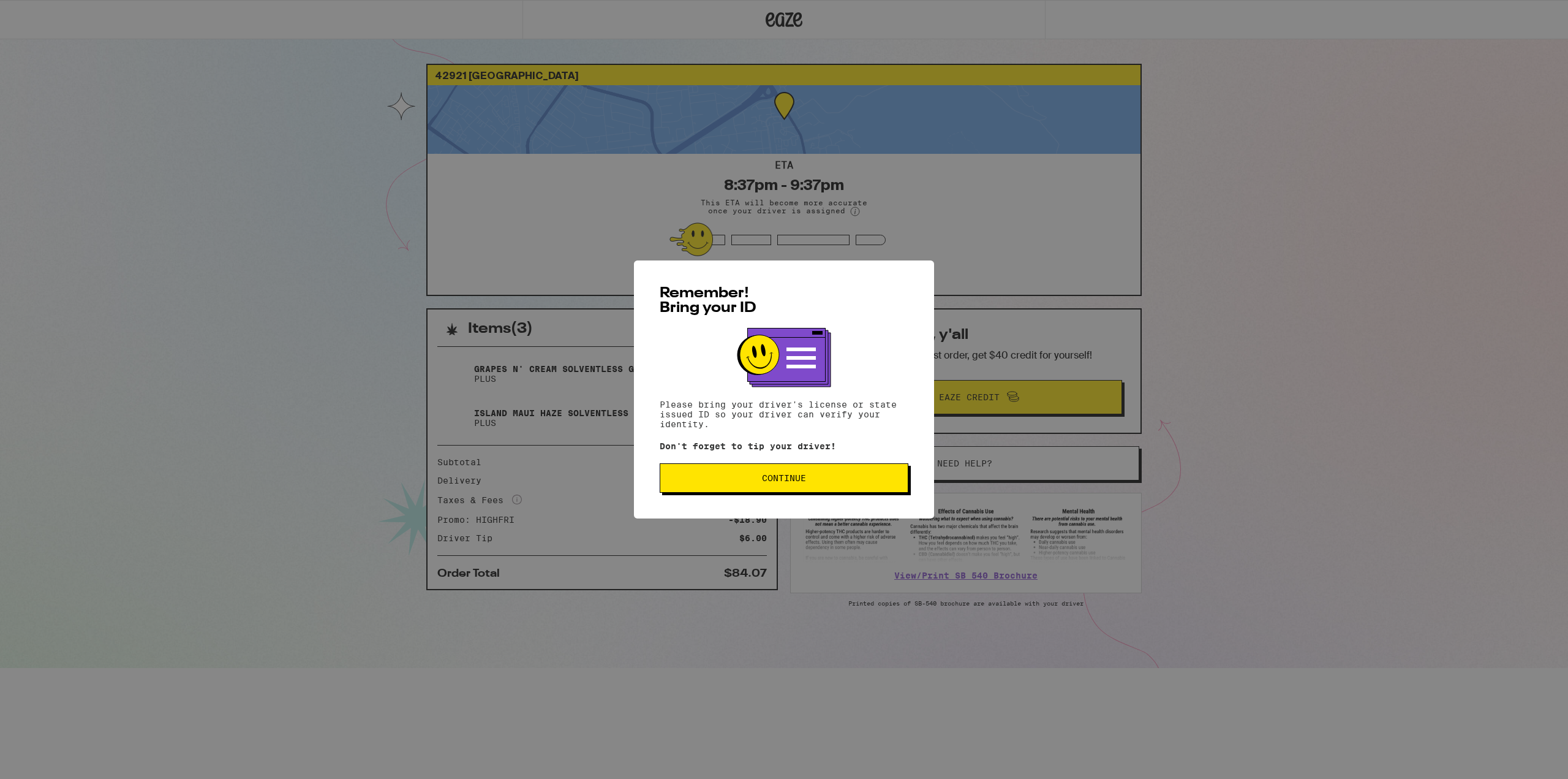
click at [835, 486] on button "Continue" at bounding box center [784, 477] width 249 height 29
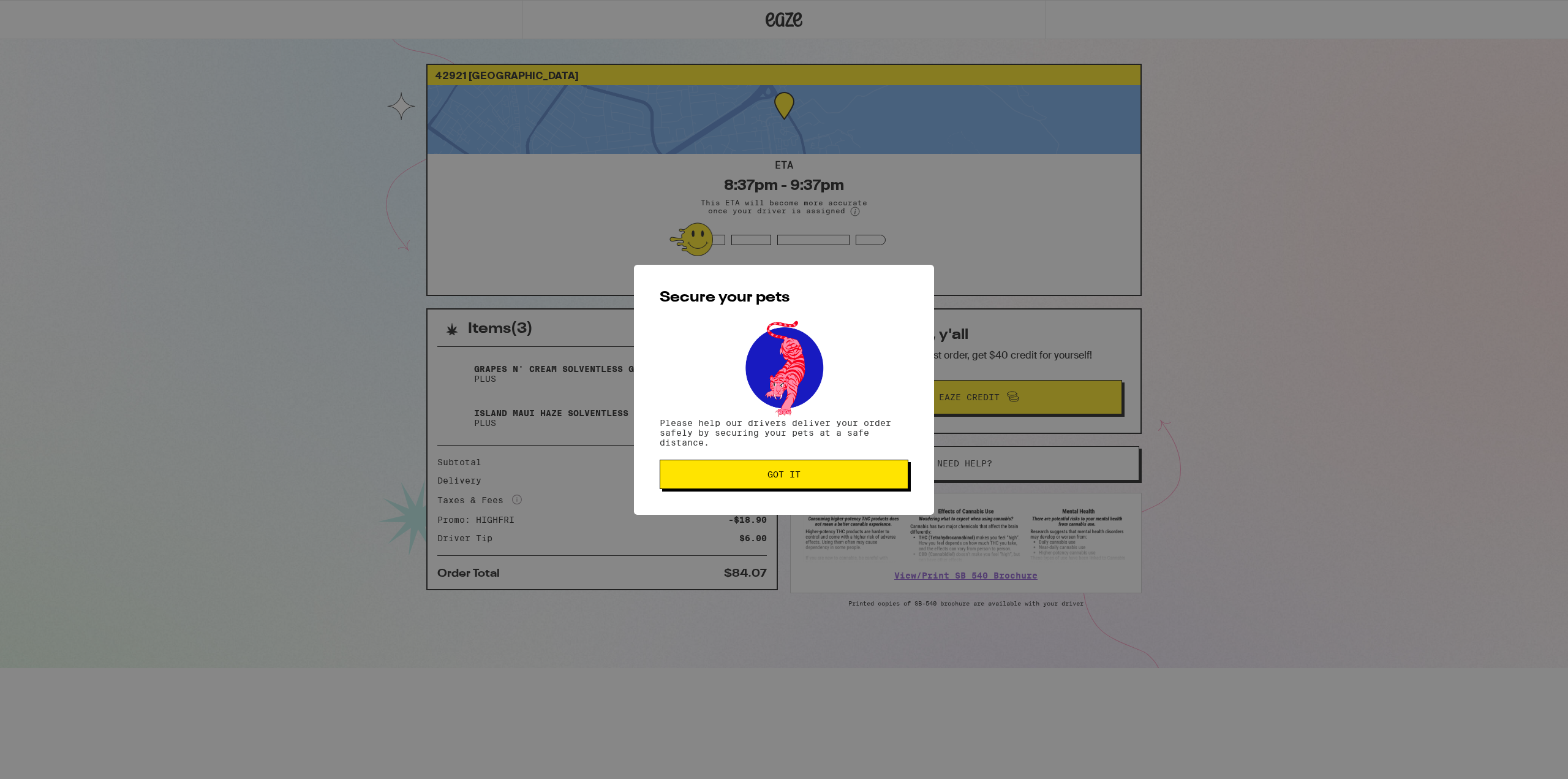
click at [829, 482] on button "Got it" at bounding box center [784, 474] width 249 height 29
click at [829, 482] on div "Secure your pets Please help our drivers deliver your order safely by securing …" at bounding box center [783, 390] width 300 height 250
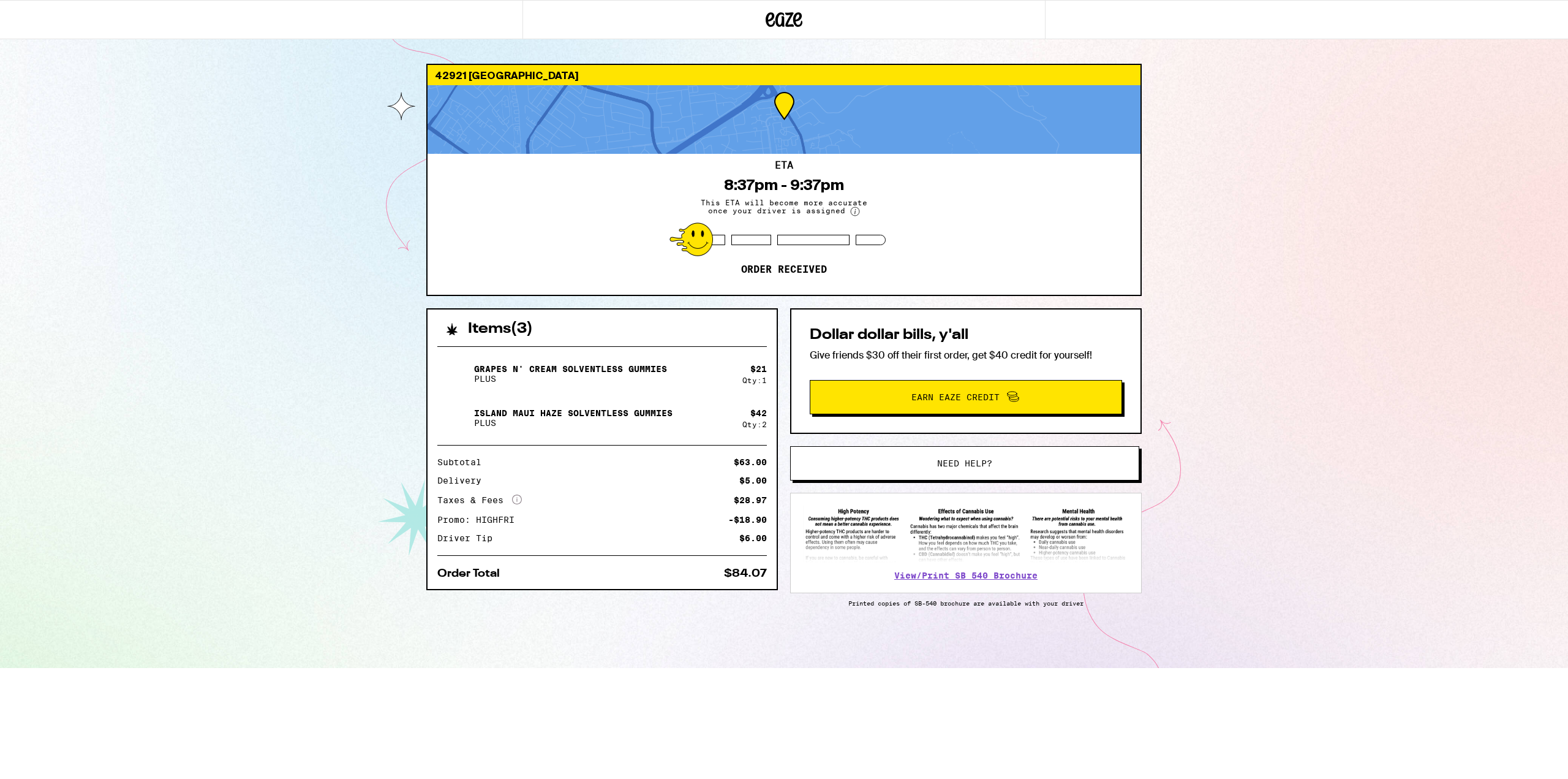
click at [235, 223] on div "42921 [GEOGRAPHIC_DATA] Fremont 94539 ETA 8:37pm - 9:37pm This ETA will become …" at bounding box center [784, 334] width 1568 height 668
click at [245, 458] on div "42921 [GEOGRAPHIC_DATA] Fremont 94539 ETA 8:37pm - 9:37pm This ETA will become …" at bounding box center [784, 334] width 1568 height 668
drag, startPoint x: 617, startPoint y: 724, endPoint x: 672, endPoint y: 730, distance: 55.3
click at [617, 668] on html "42921 [GEOGRAPHIC_DATA] Fremont 94539 ETA 8:37pm - 9:37pm This ETA will become …" at bounding box center [784, 334] width 1568 height 668
